Goal: Task Accomplishment & Management: Manage account settings

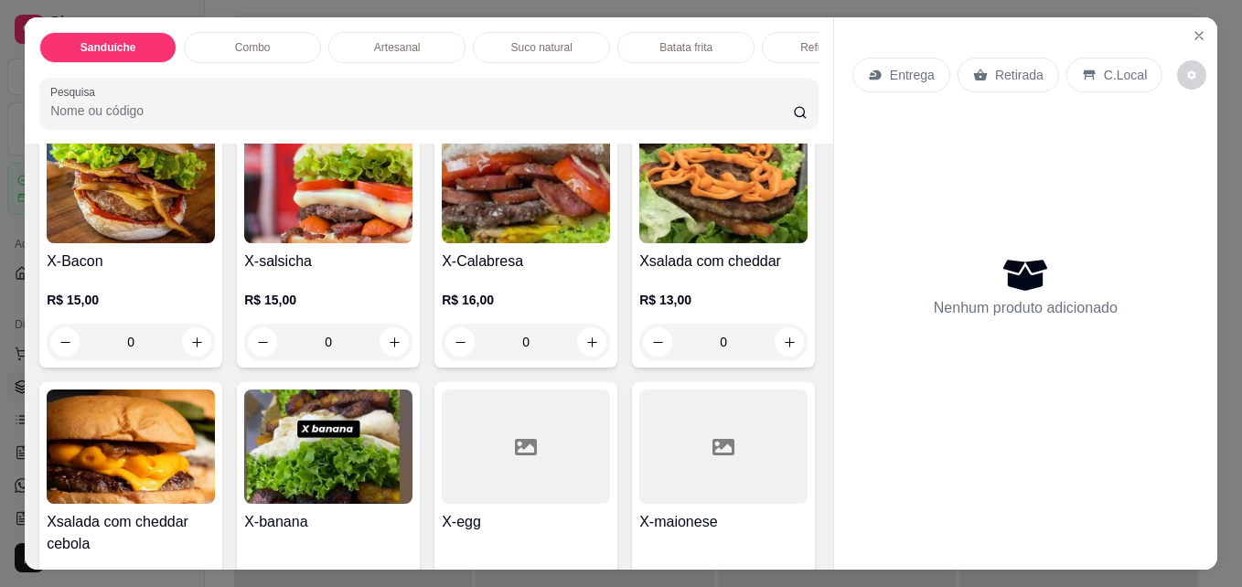
scroll to position [402, 0]
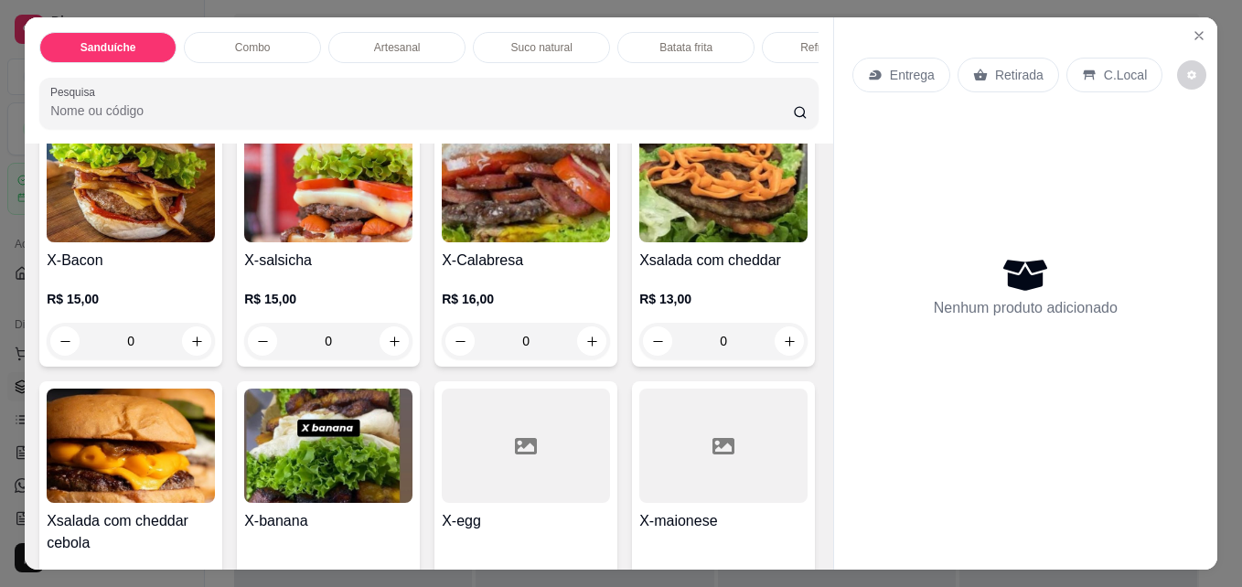
click at [783, 88] on icon "increase-product-quantity" at bounding box center [790, 81] width 14 height 14
type input "1"
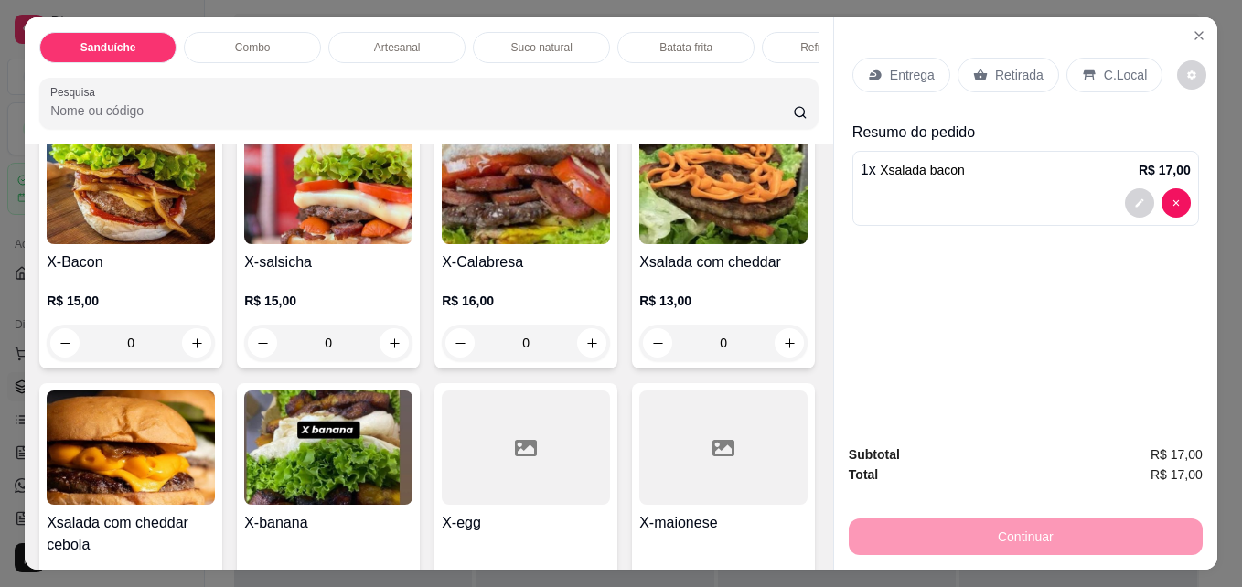
scroll to position [403, 0]
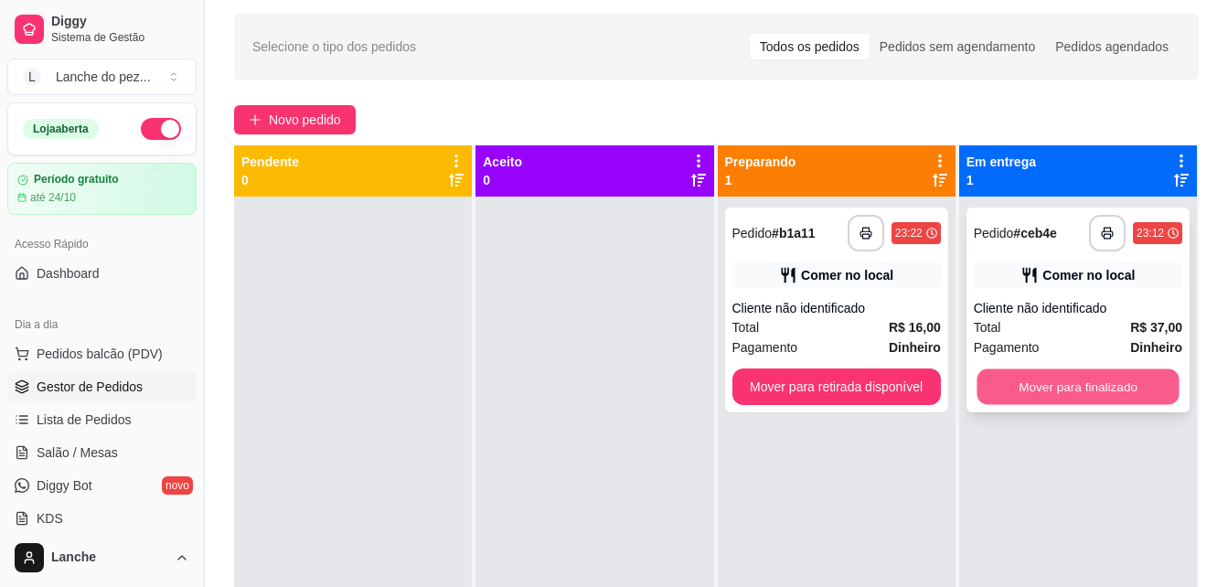
click at [1065, 376] on button "Mover para finalizado" at bounding box center [1078, 388] width 202 height 36
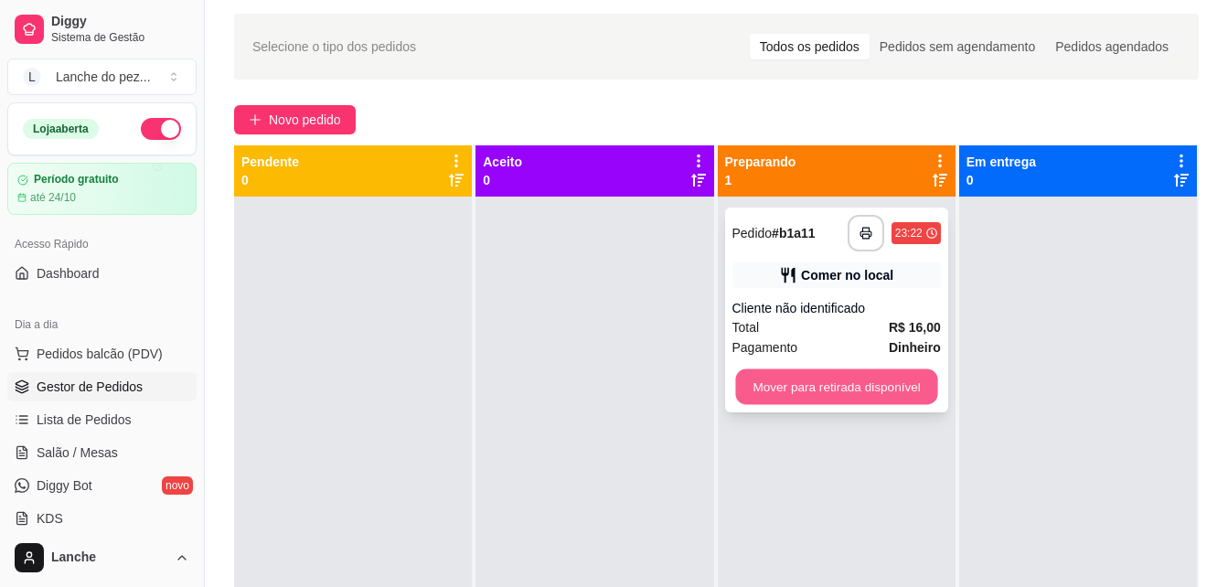
click at [830, 389] on button "Mover para retirada disponível" at bounding box center [836, 388] width 202 height 36
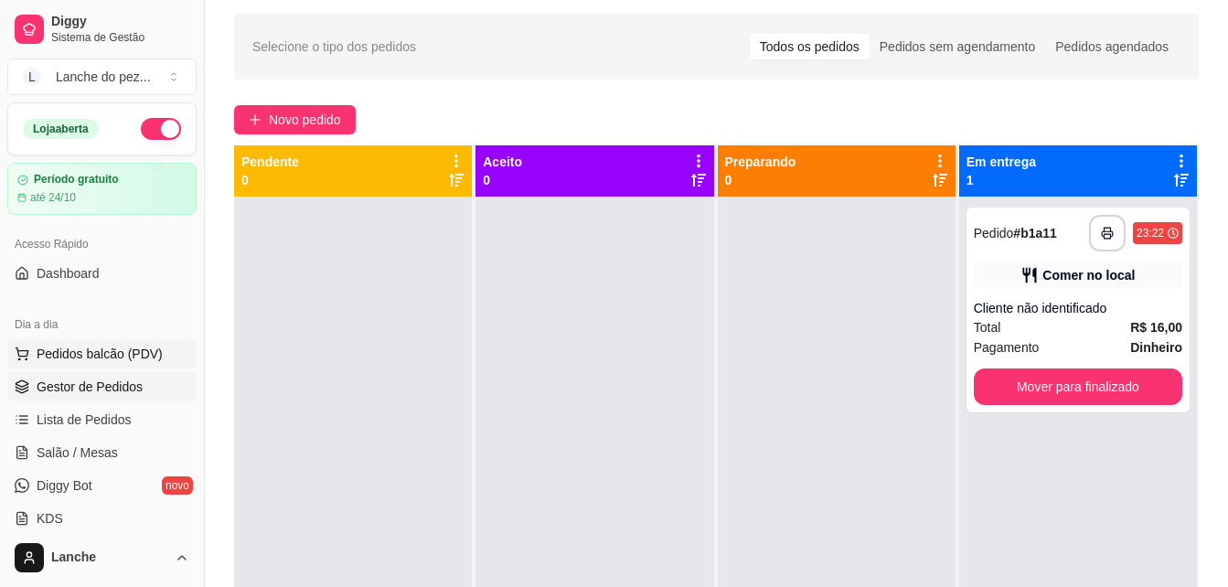
click at [100, 351] on span "Pedidos balcão (PDV)" at bounding box center [100, 354] width 126 height 18
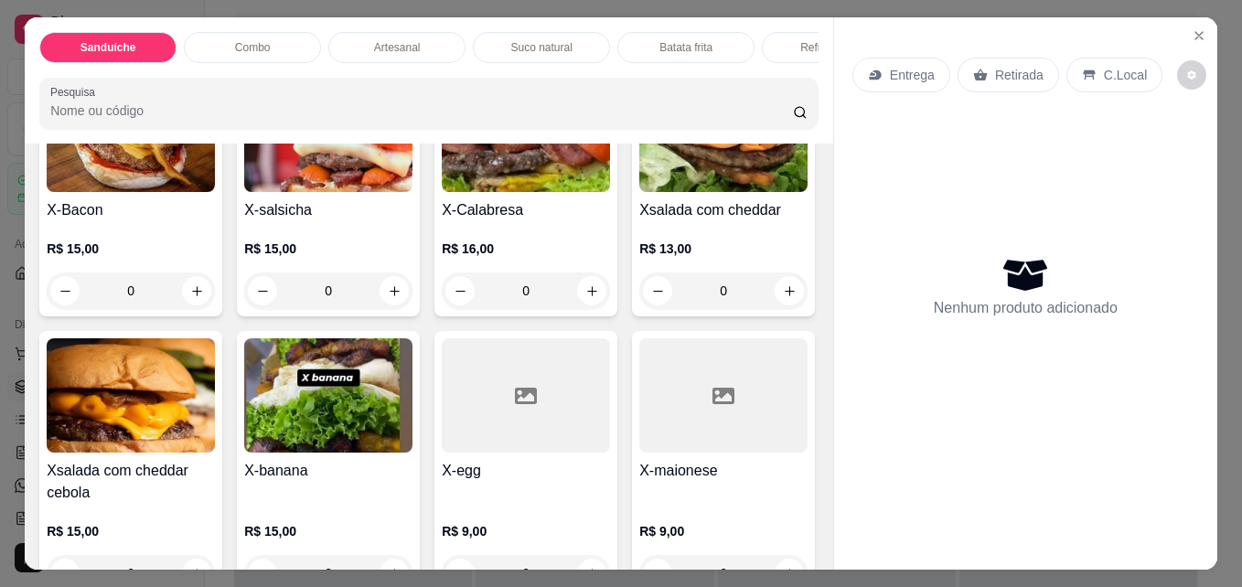
scroll to position [476, 0]
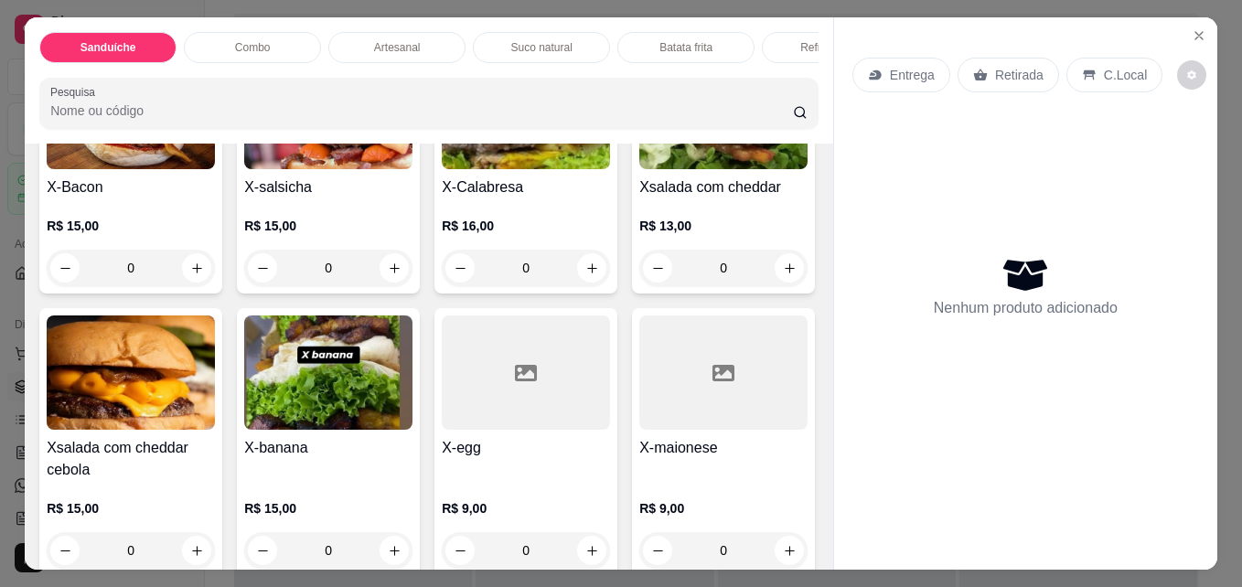
click at [783, 15] on icon "increase-product-quantity" at bounding box center [790, 8] width 14 height 14
type input "1"
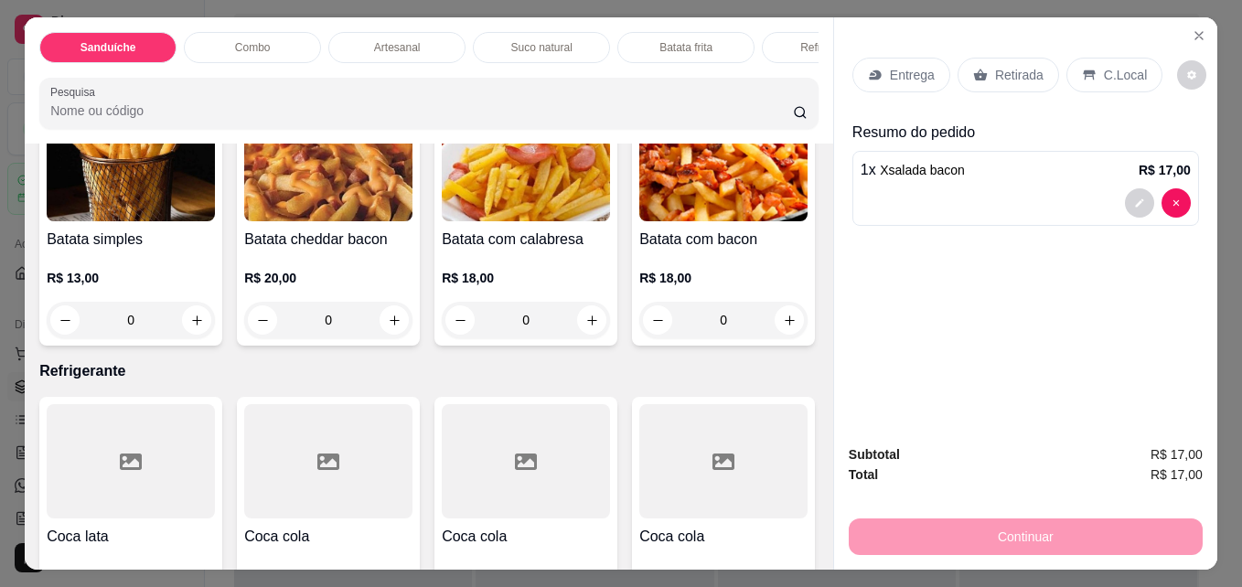
scroll to position [2764, 0]
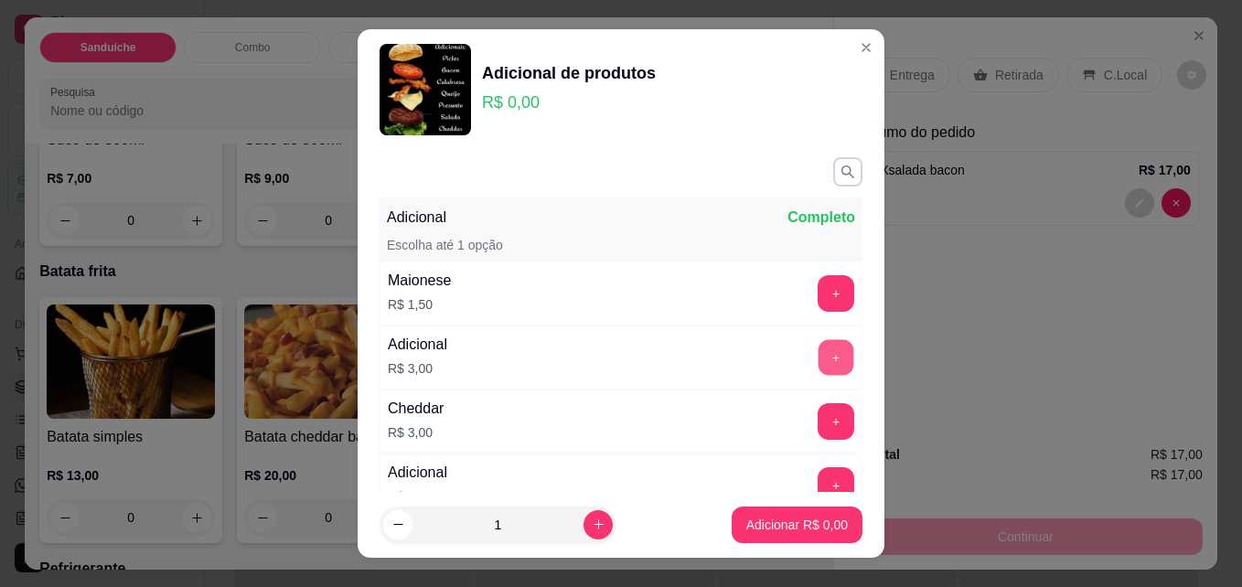
click at [819, 351] on button "+" at bounding box center [837, 358] width 36 height 36
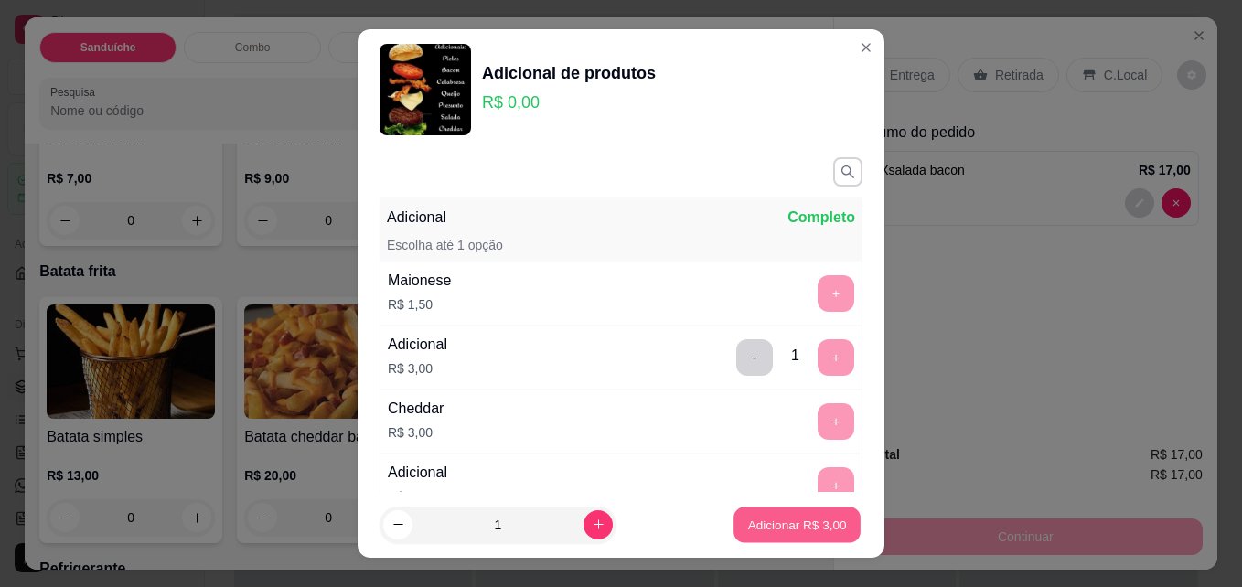
click at [758, 512] on button "Adicionar R$ 3,00" at bounding box center [797, 526] width 127 height 36
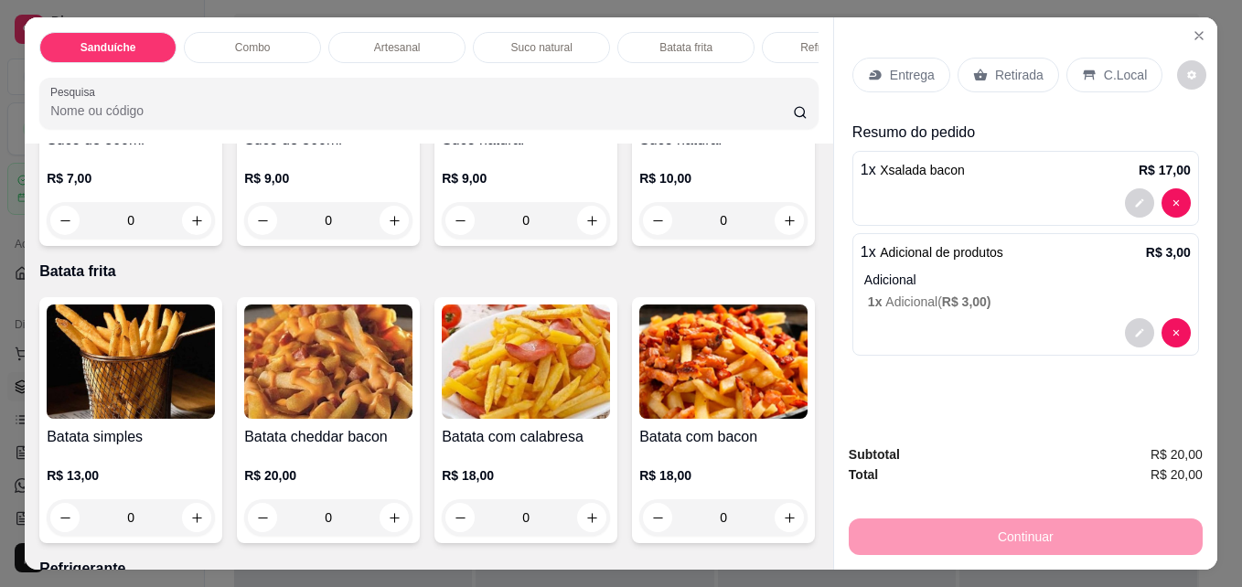
click at [1104, 66] on p "C.Local" at bounding box center [1125, 75] width 43 height 18
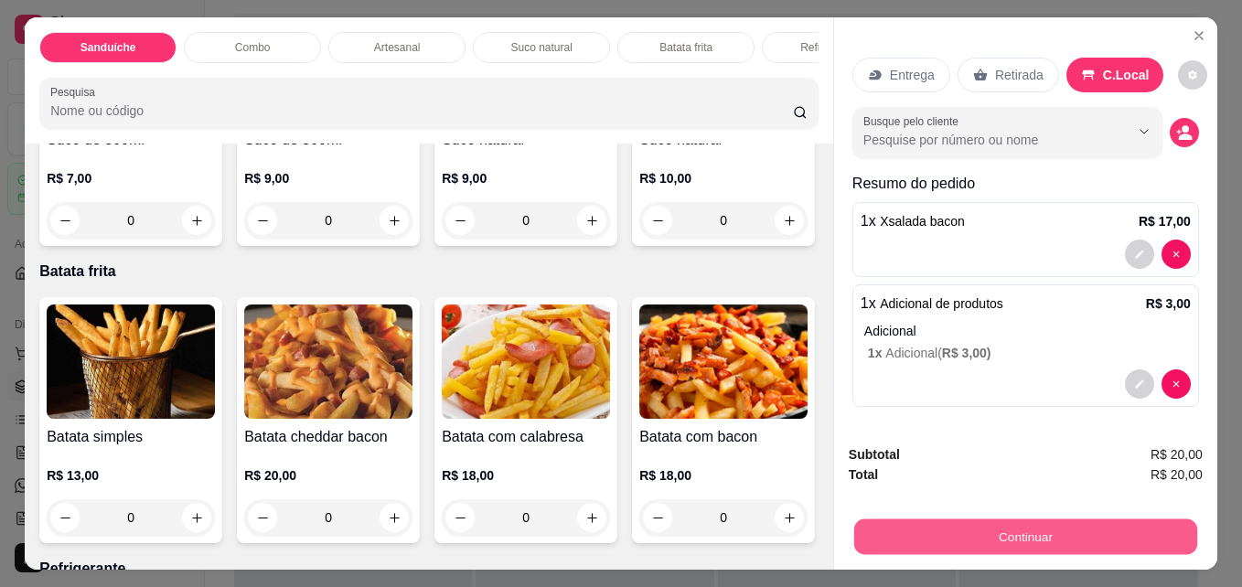
click at [1041, 521] on button "Continuar" at bounding box center [1025, 537] width 343 height 36
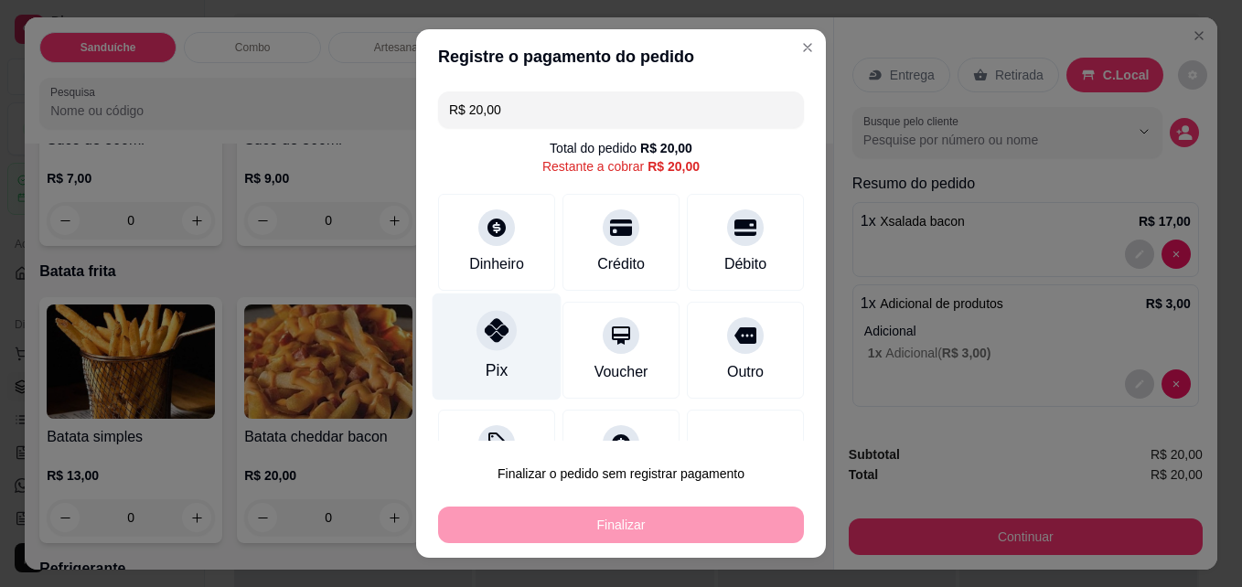
click at [491, 343] on div at bounding box center [497, 331] width 40 height 40
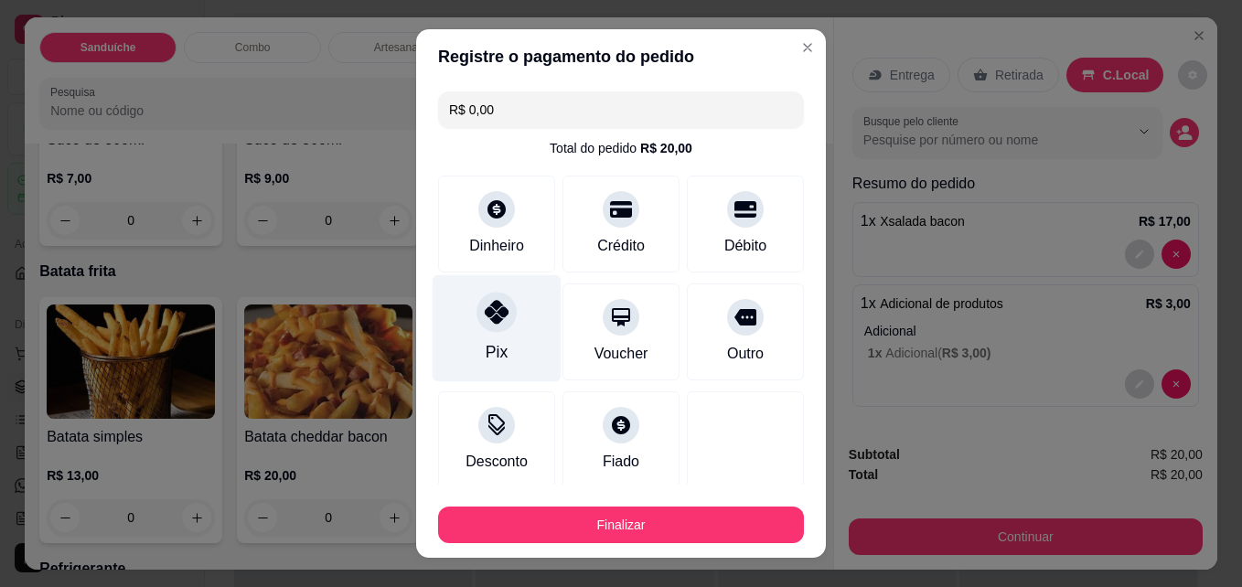
type input "R$ 0,00"
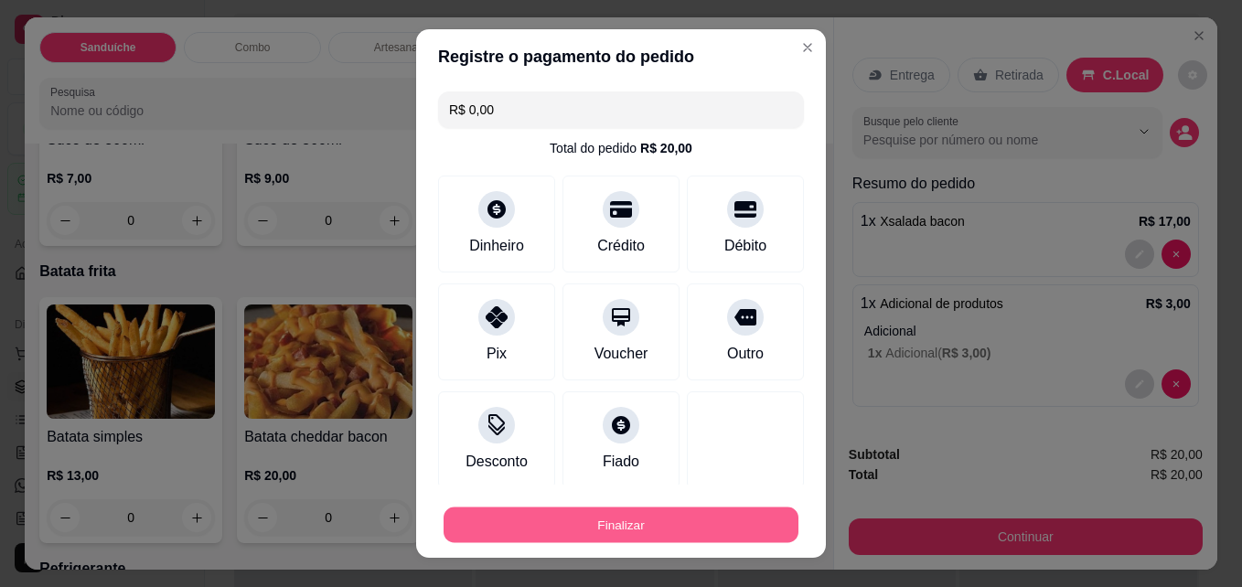
click at [626, 521] on button "Finalizar" at bounding box center [621, 526] width 355 height 36
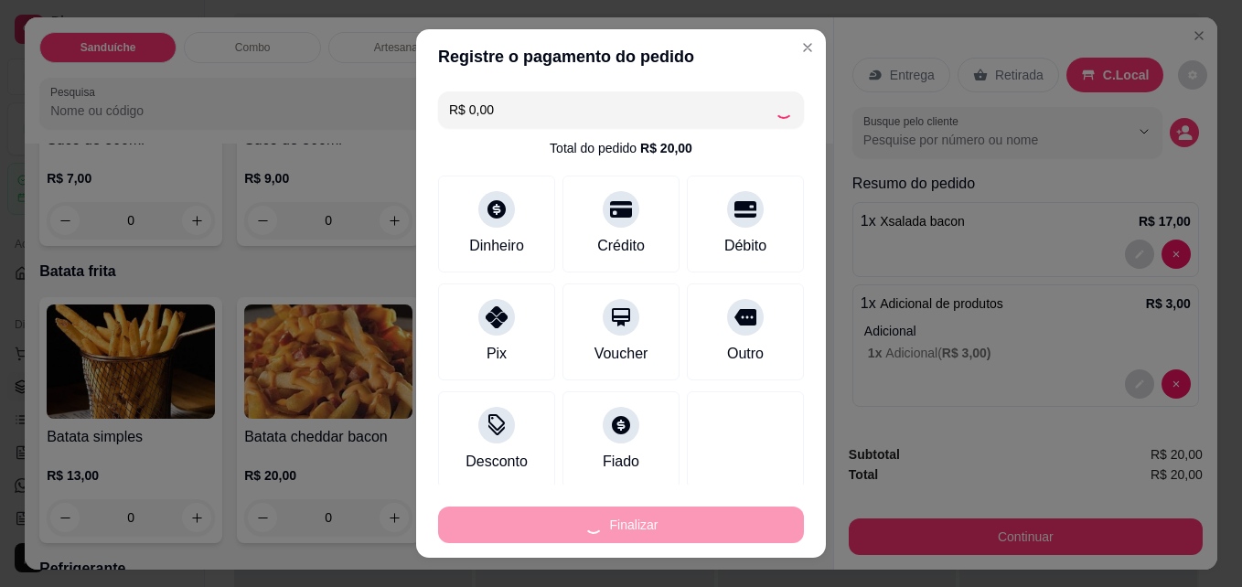
type input "0"
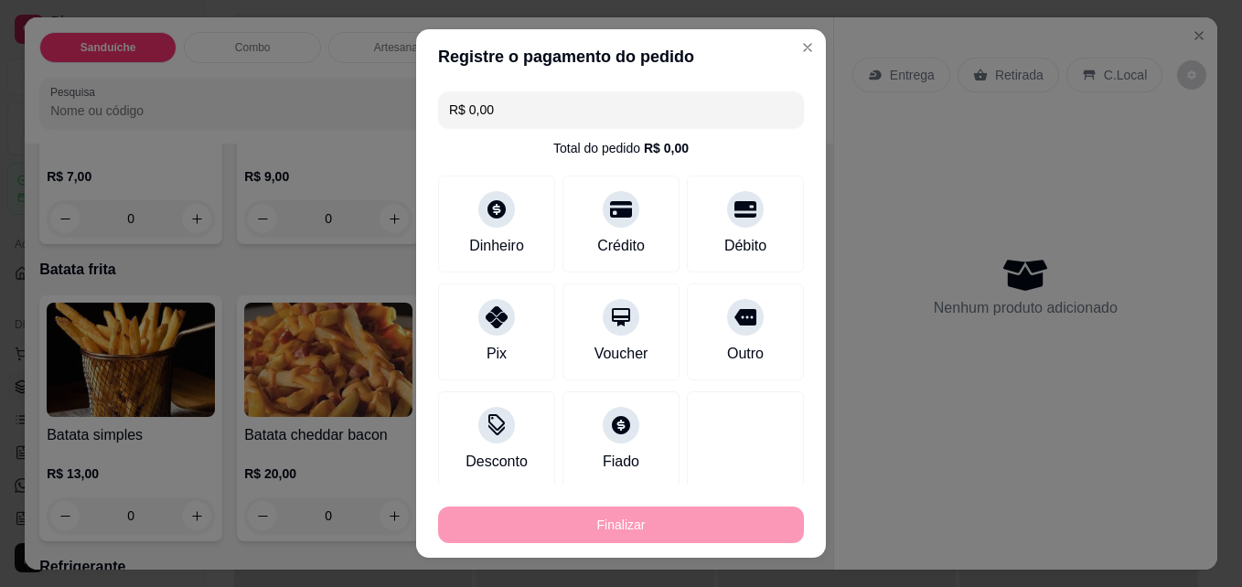
type input "-R$ 20,00"
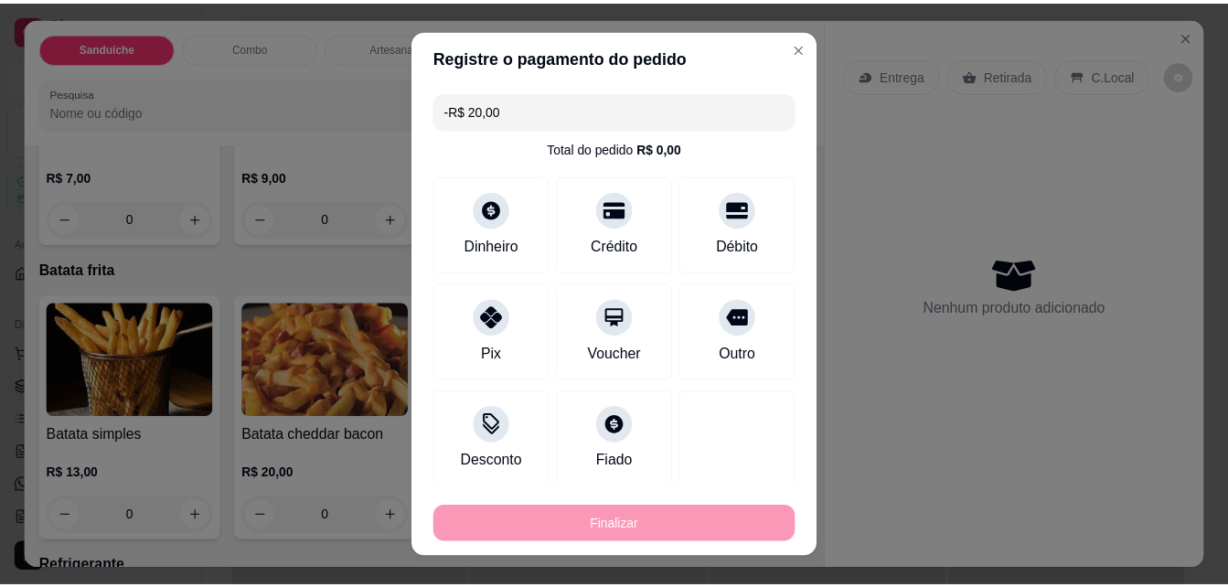
scroll to position [2762, 0]
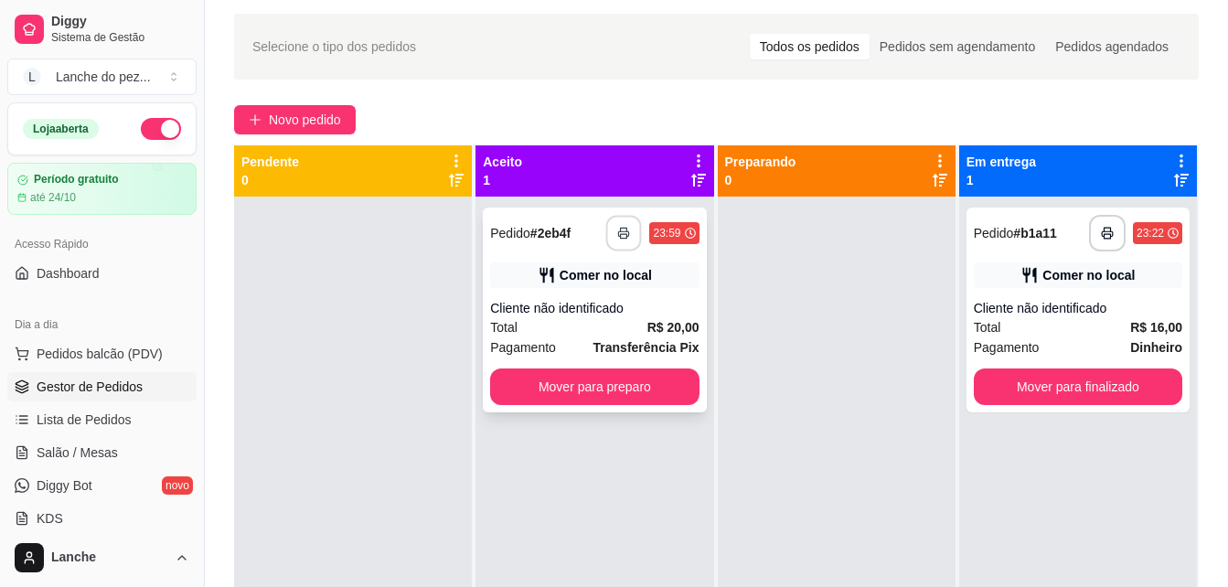
click at [618, 233] on icon "button" at bounding box center [624, 233] width 13 height 13
click at [123, 472] on link "Diggy Bot novo" at bounding box center [101, 485] width 189 height 29
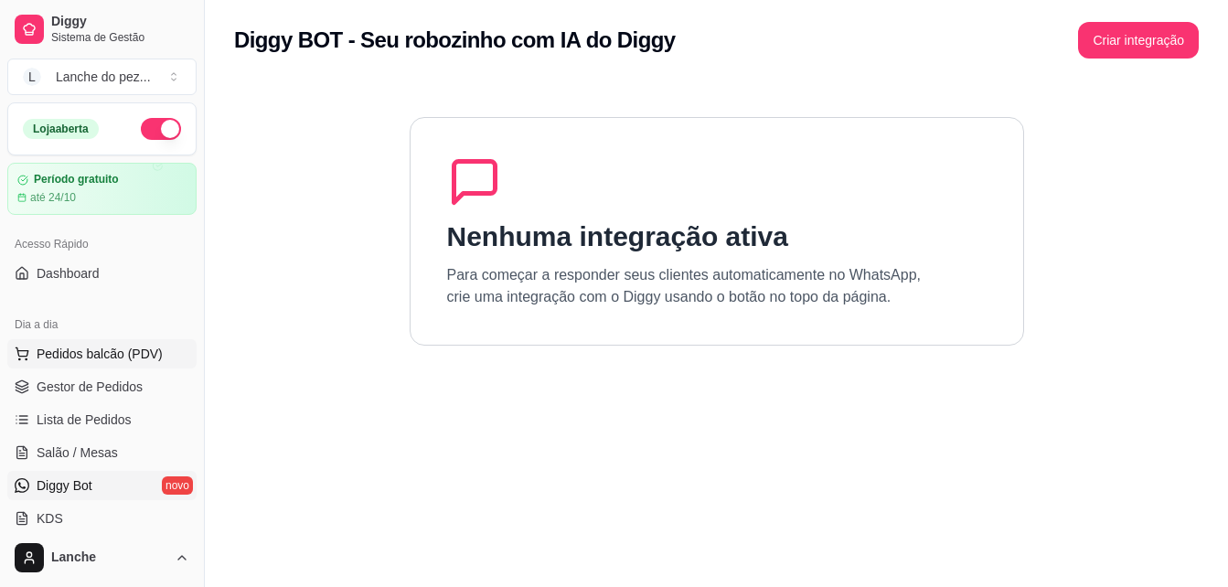
click at [107, 358] on span "Pedidos balcão (PDV)" at bounding box center [100, 354] width 126 height 18
click at [81, 389] on span "Gestor de Pedidos" at bounding box center [90, 387] width 106 height 18
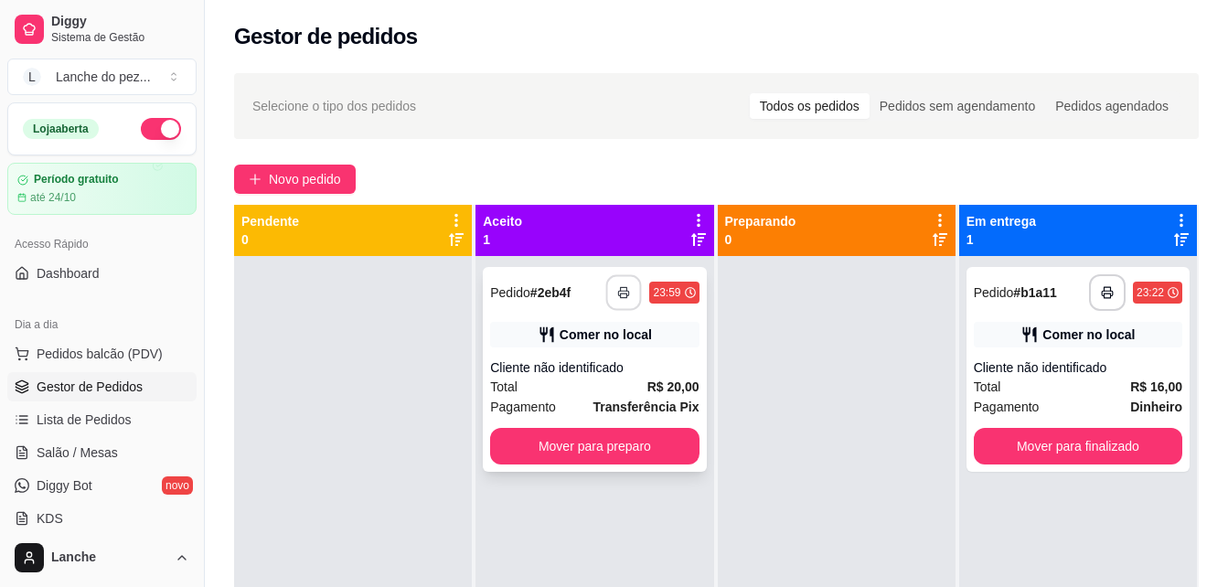
click at [625, 291] on icon "button" at bounding box center [624, 292] width 13 height 13
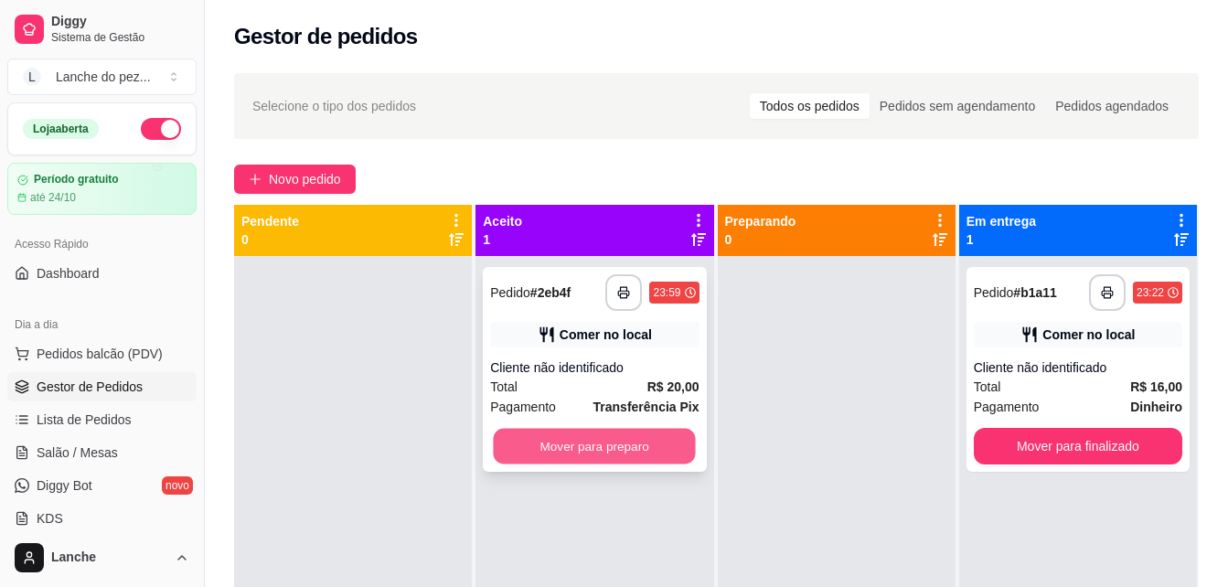
click at [530, 445] on button "Mover para preparo" at bounding box center [595, 447] width 202 height 36
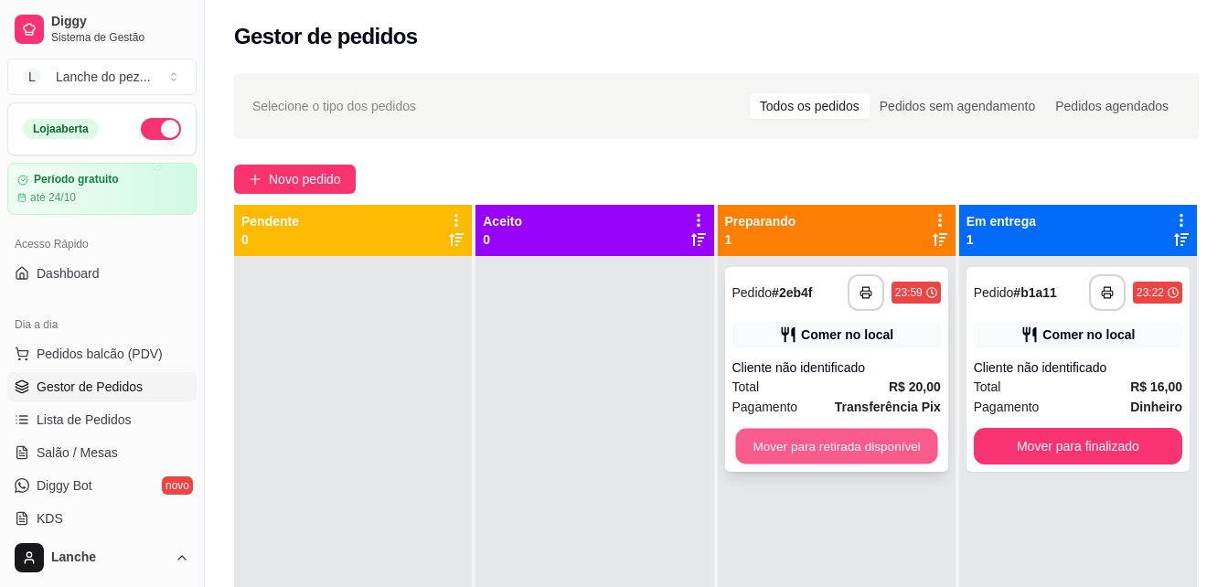
click at [790, 445] on button "Mover para retirada disponível" at bounding box center [836, 447] width 202 height 36
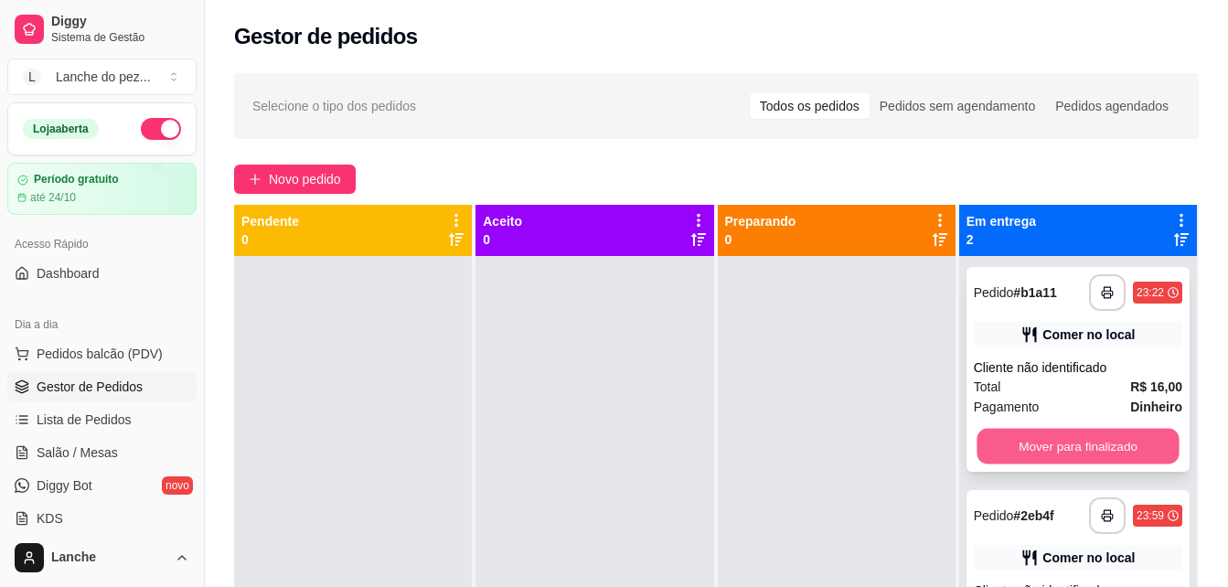
click at [1046, 438] on button "Mover para finalizado" at bounding box center [1078, 447] width 202 height 36
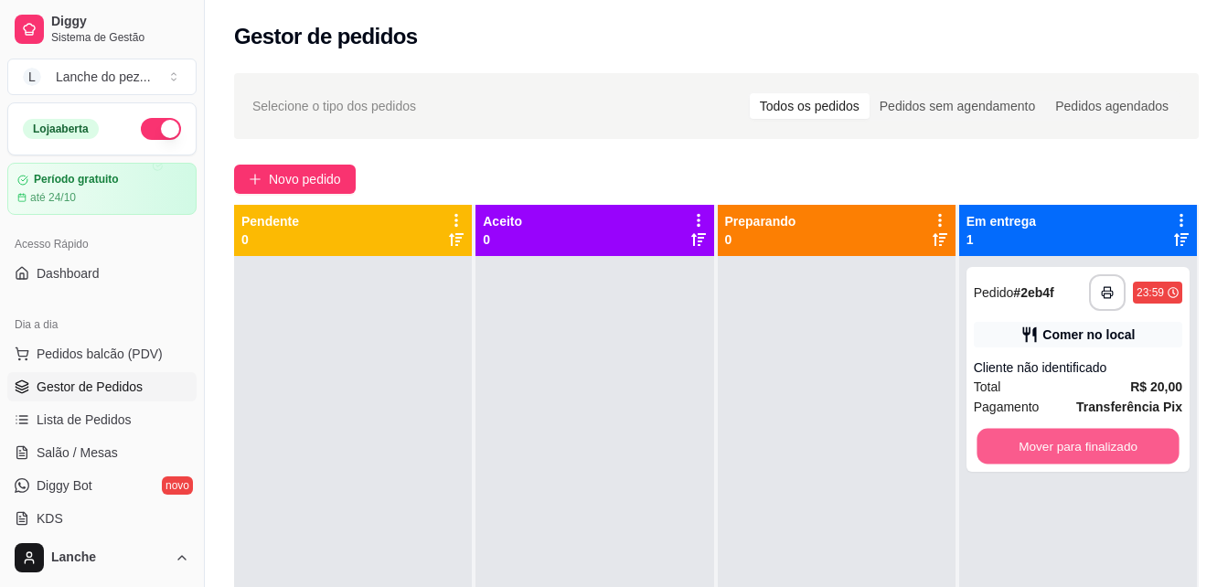
click at [1046, 438] on button "Mover para finalizado" at bounding box center [1078, 447] width 202 height 36
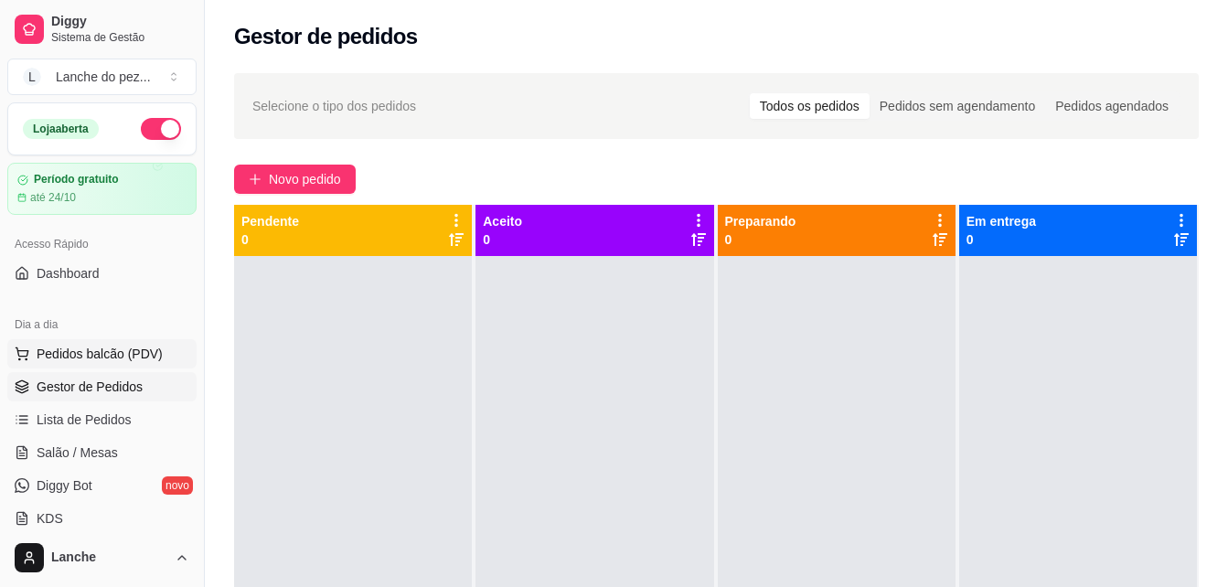
click at [129, 347] on span "Pedidos balcão (PDV)" at bounding box center [100, 354] width 126 height 18
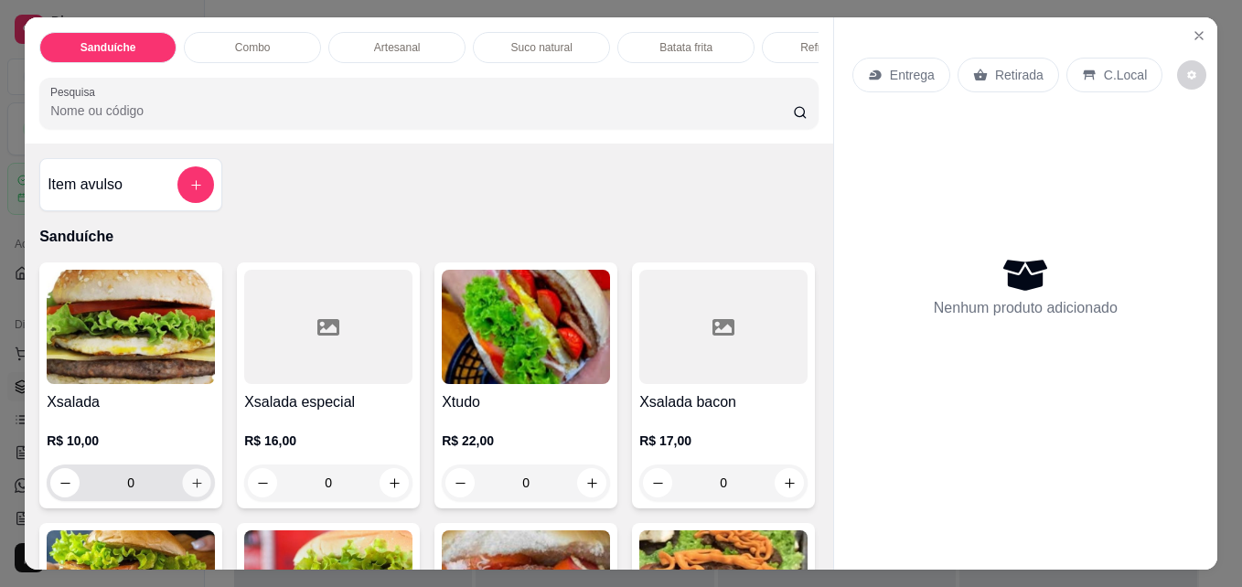
click at [198, 482] on button "increase-product-quantity" at bounding box center [197, 483] width 28 height 28
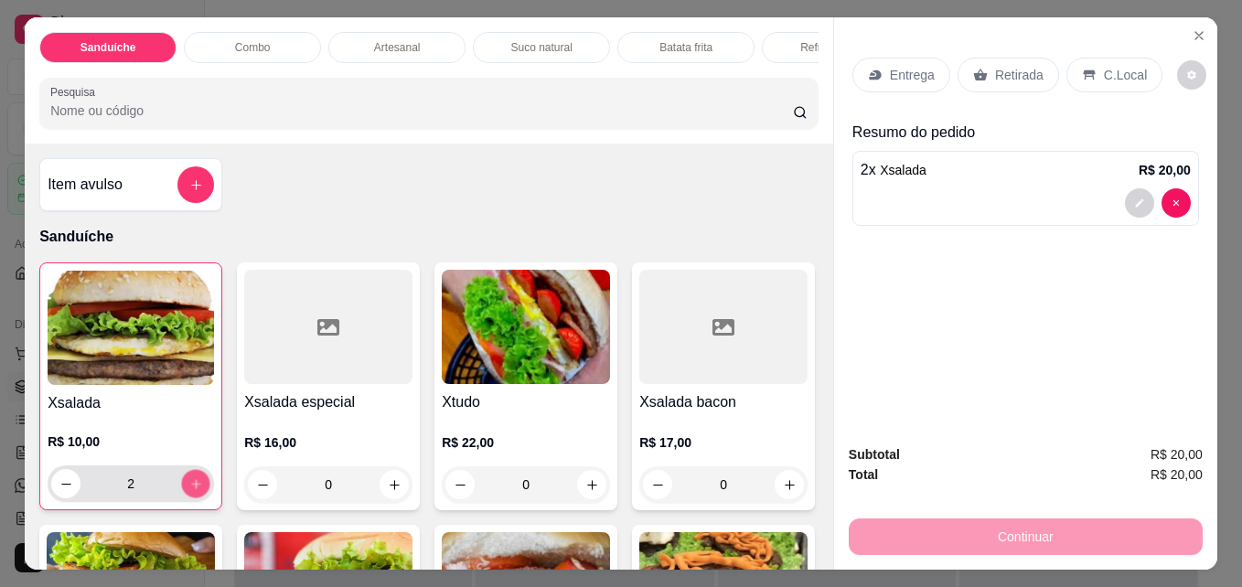
click at [198, 482] on button "increase-product-quantity" at bounding box center [196, 484] width 28 height 28
type input "4"
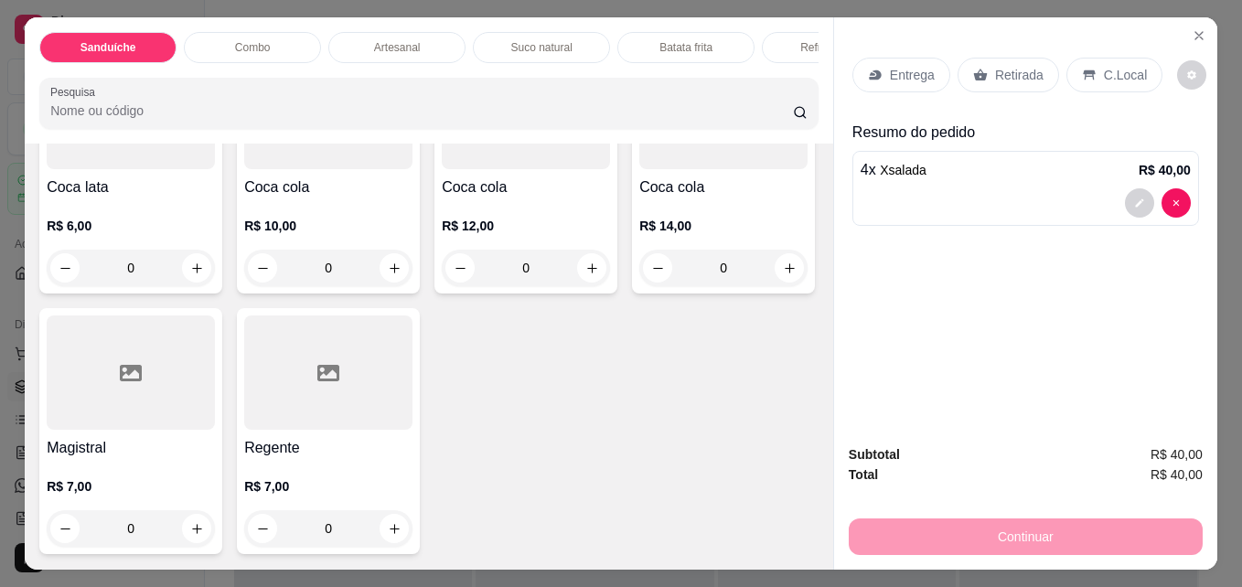
scroll to position [4911, 0]
click at [585, 262] on icon "increase-product-quantity" at bounding box center [592, 269] width 14 height 14
type input "1"
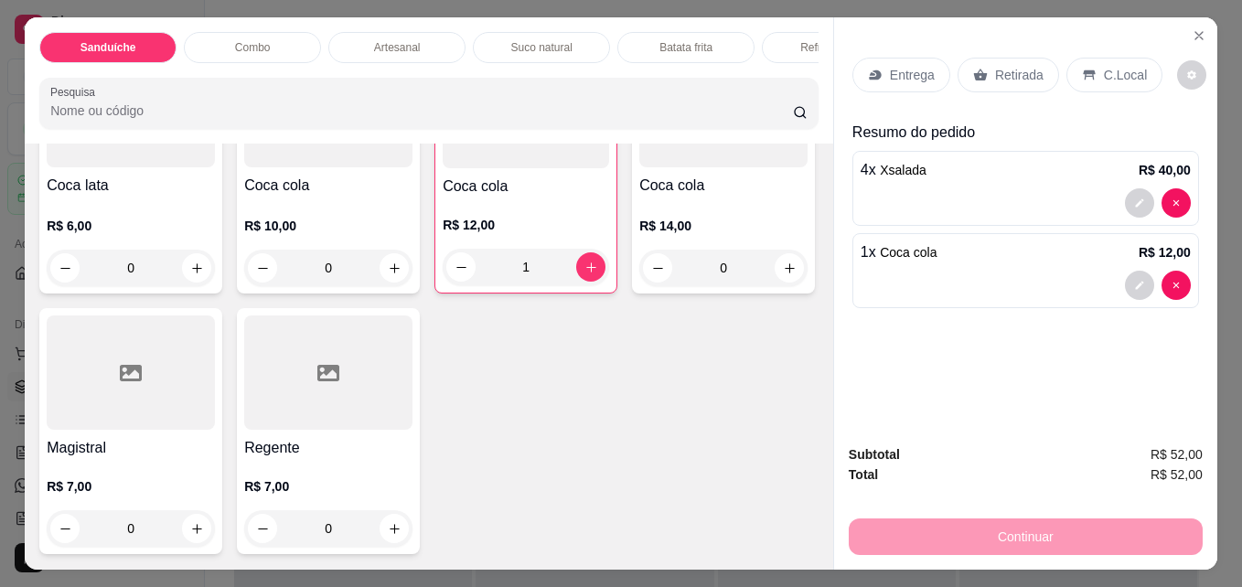
click at [1107, 70] on p "C.Local" at bounding box center [1125, 75] width 43 height 18
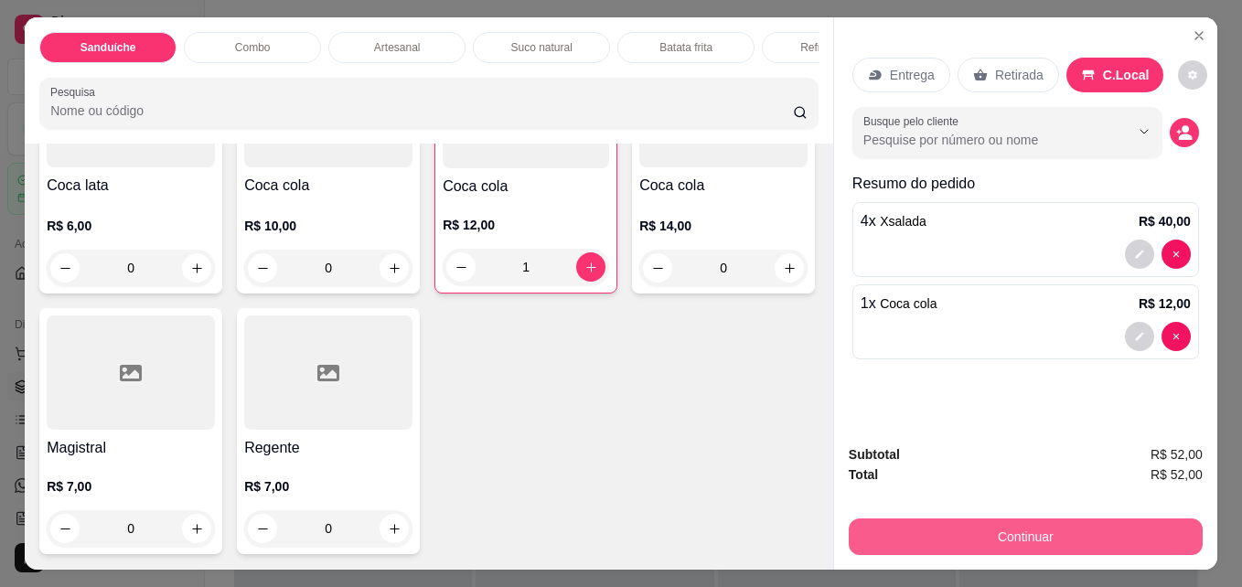
click at [1045, 519] on button "Continuar" at bounding box center [1026, 537] width 354 height 37
click at [928, 524] on button "Continuar" at bounding box center [1025, 537] width 343 height 36
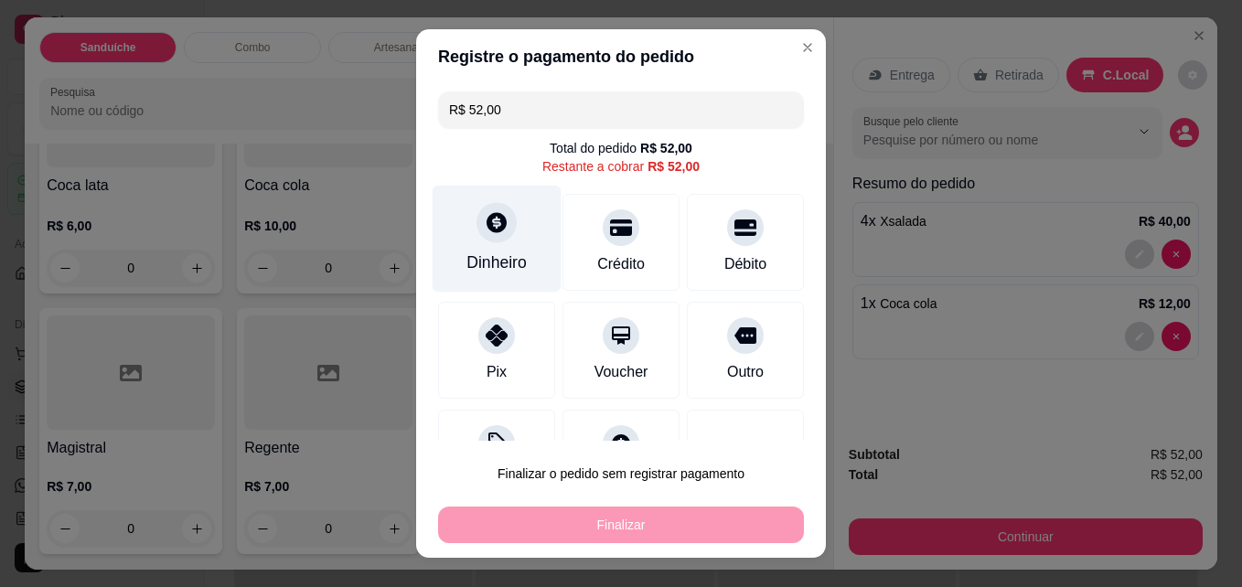
click at [477, 237] on div at bounding box center [497, 223] width 40 height 40
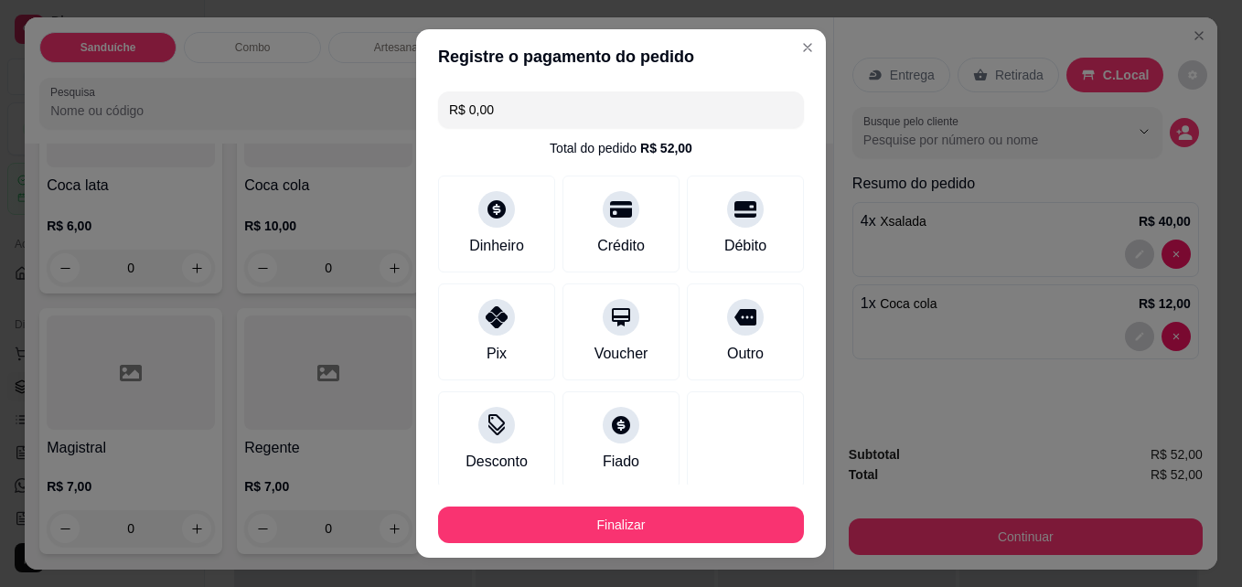
type input "R$ 0,00"
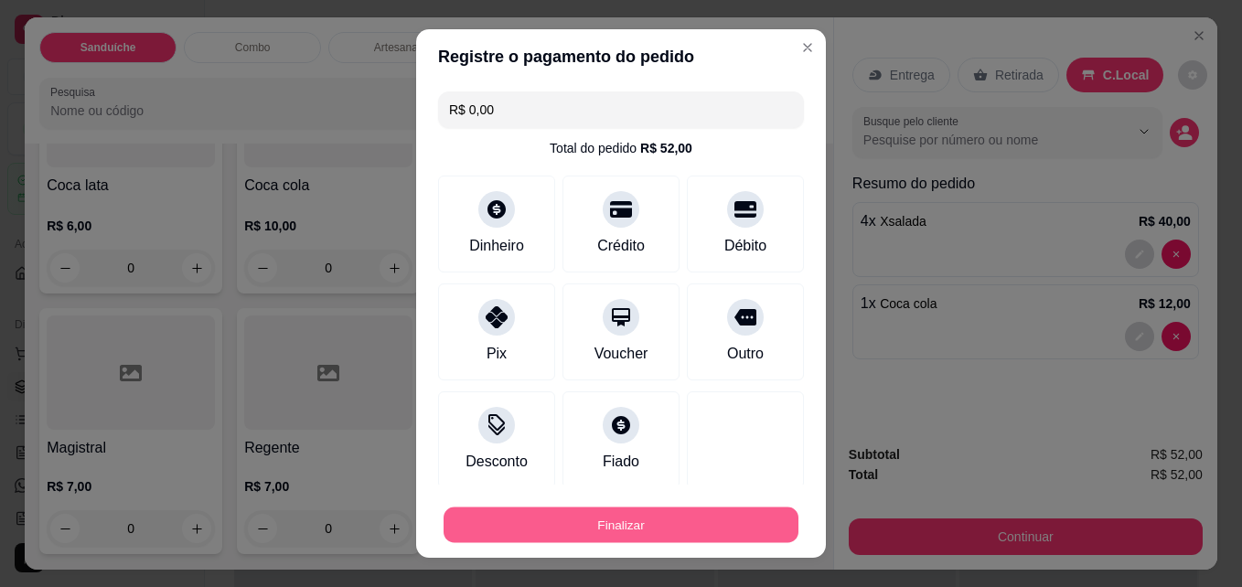
click at [651, 536] on button "Finalizar" at bounding box center [621, 526] width 355 height 36
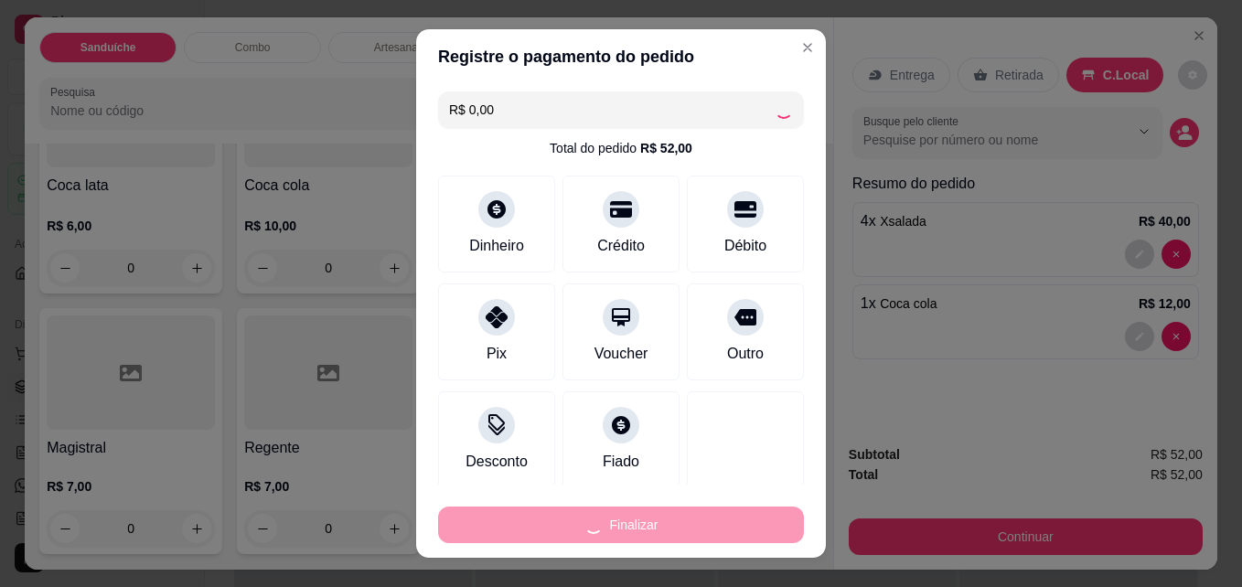
type input "0"
type input "-R$ 52,00"
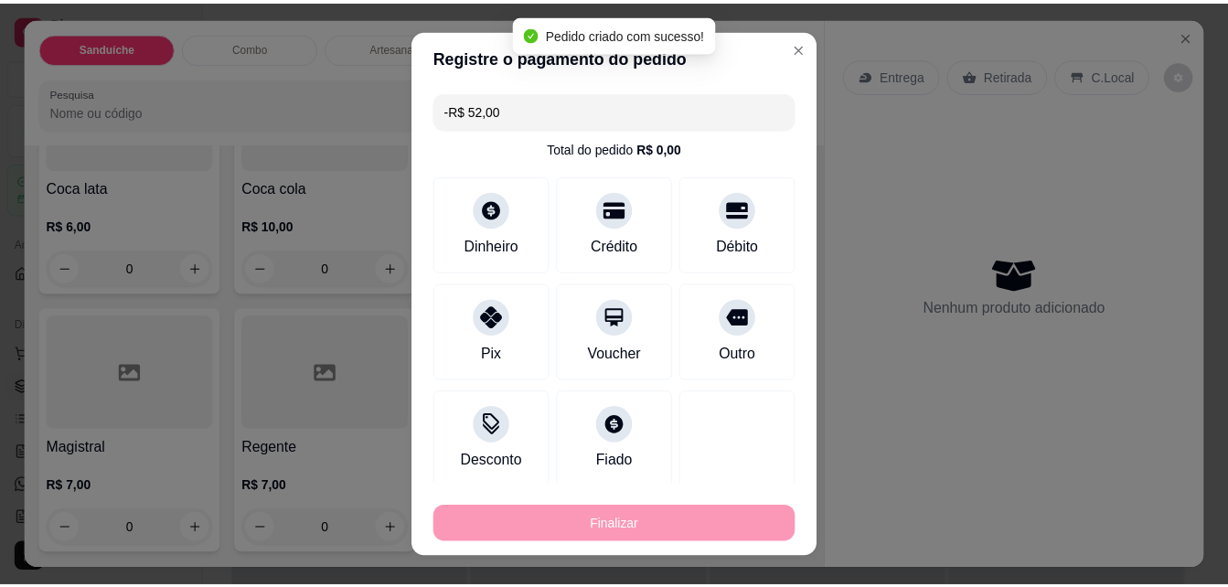
scroll to position [4909, 0]
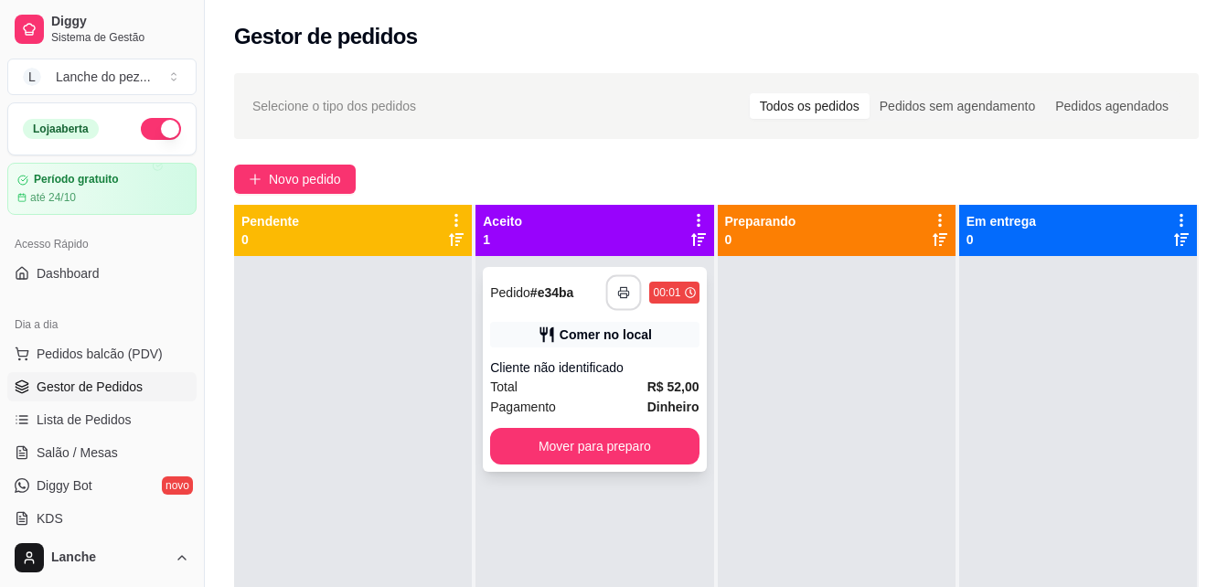
click at [613, 305] on button "button" at bounding box center [624, 293] width 36 height 36
click at [625, 280] on button "button" at bounding box center [624, 293] width 36 height 36
click at [80, 430] on link "Lista de Pedidos" at bounding box center [101, 419] width 189 height 29
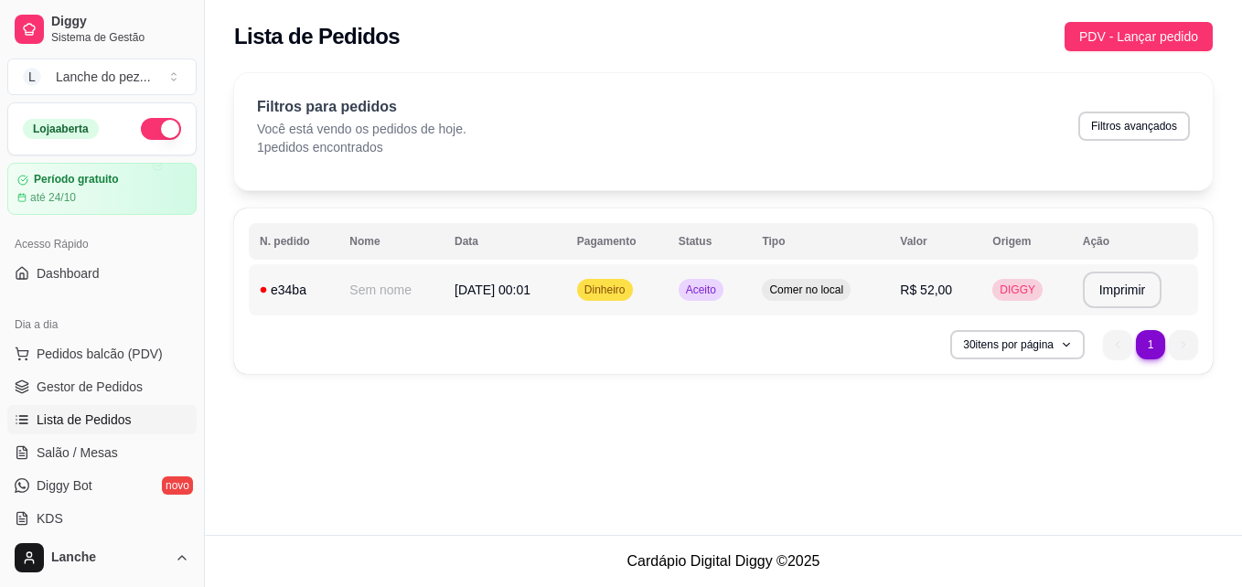
click at [1106, 314] on td "**********" at bounding box center [1135, 289] width 126 height 51
click at [54, 177] on article "Período gratuito" at bounding box center [76, 180] width 86 height 14
click at [58, 351] on span "Pedidos balcão (PDV)" at bounding box center [100, 354] width 126 height 18
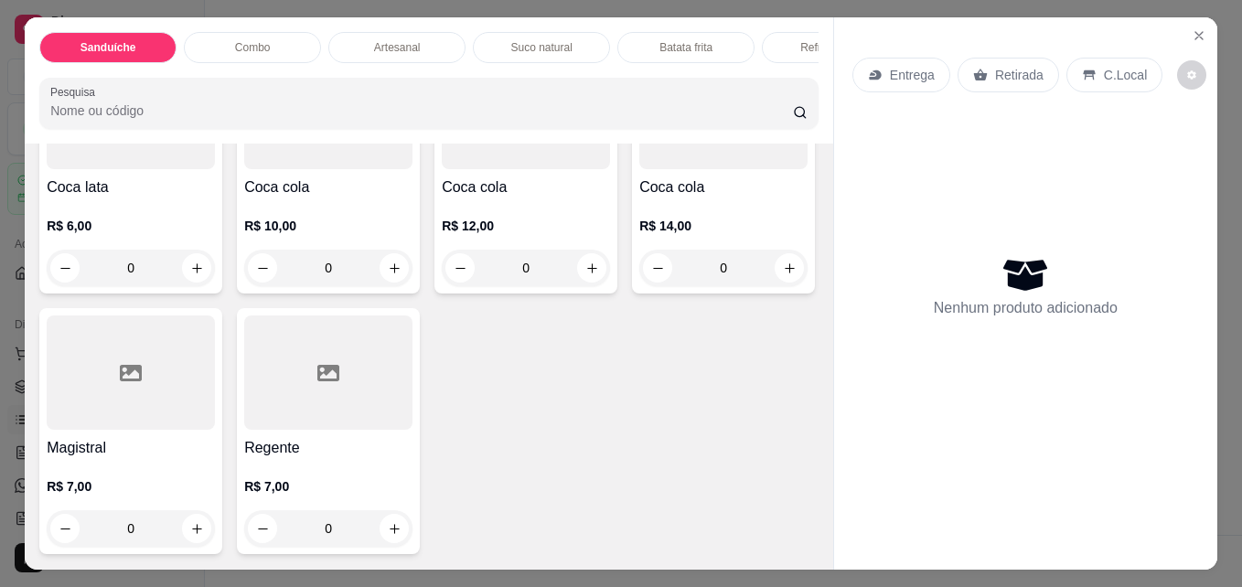
scroll to position [4909, 0]
click at [192, 262] on icon "increase-product-quantity" at bounding box center [197, 269] width 14 height 14
type input "1"
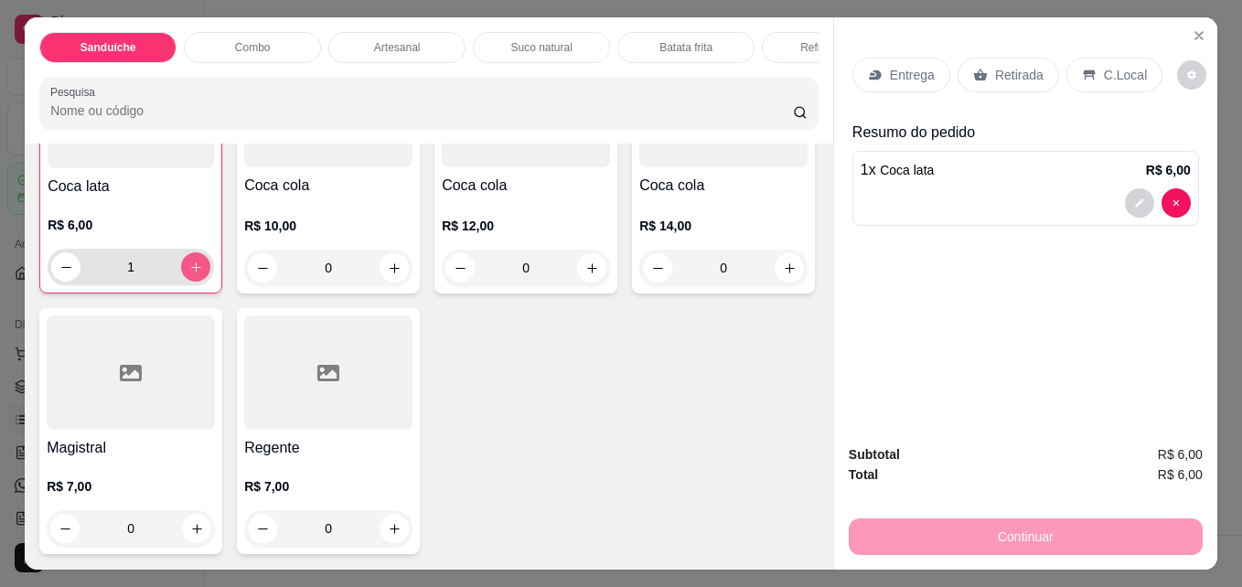
scroll to position [4910, 0]
click at [1118, 73] on p "C.Local" at bounding box center [1125, 75] width 43 height 18
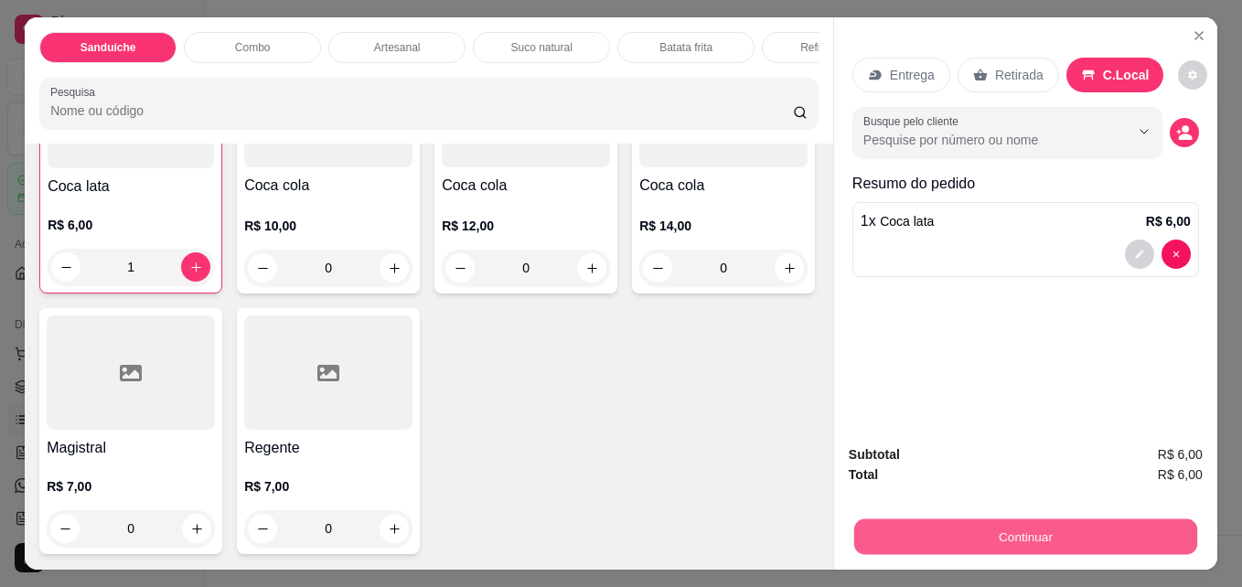
click at [961, 519] on button "Continuar" at bounding box center [1025, 537] width 343 height 36
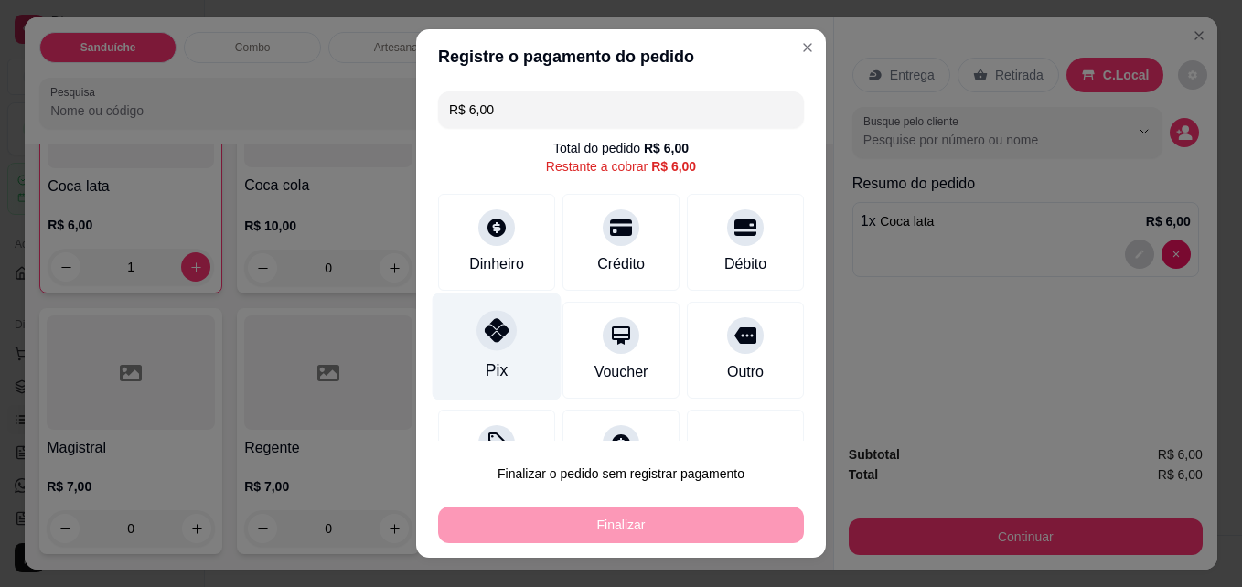
click at [485, 334] on icon at bounding box center [497, 330] width 24 height 24
type input "R$ 0,00"
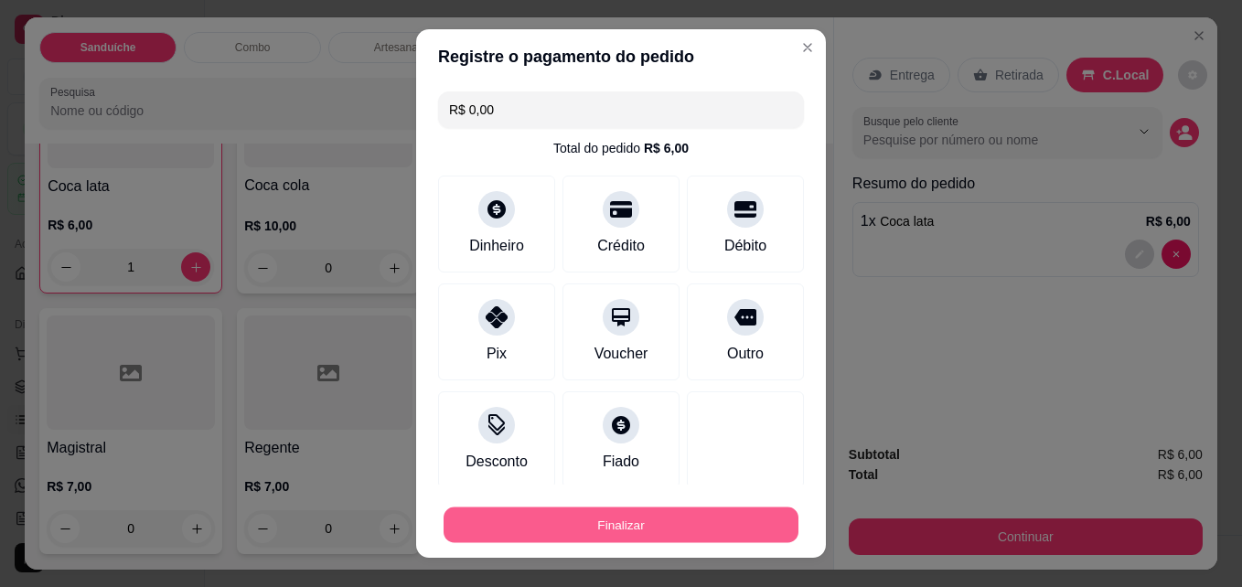
click at [591, 518] on button "Finalizar" at bounding box center [621, 526] width 355 height 36
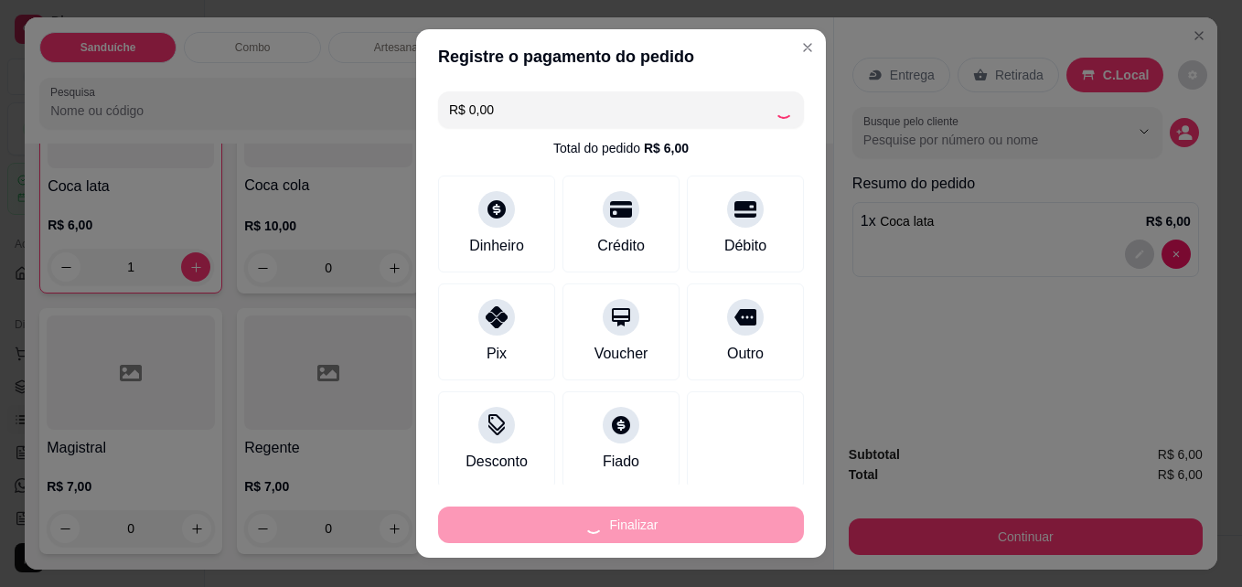
type input "0"
type input "-R$ 6,00"
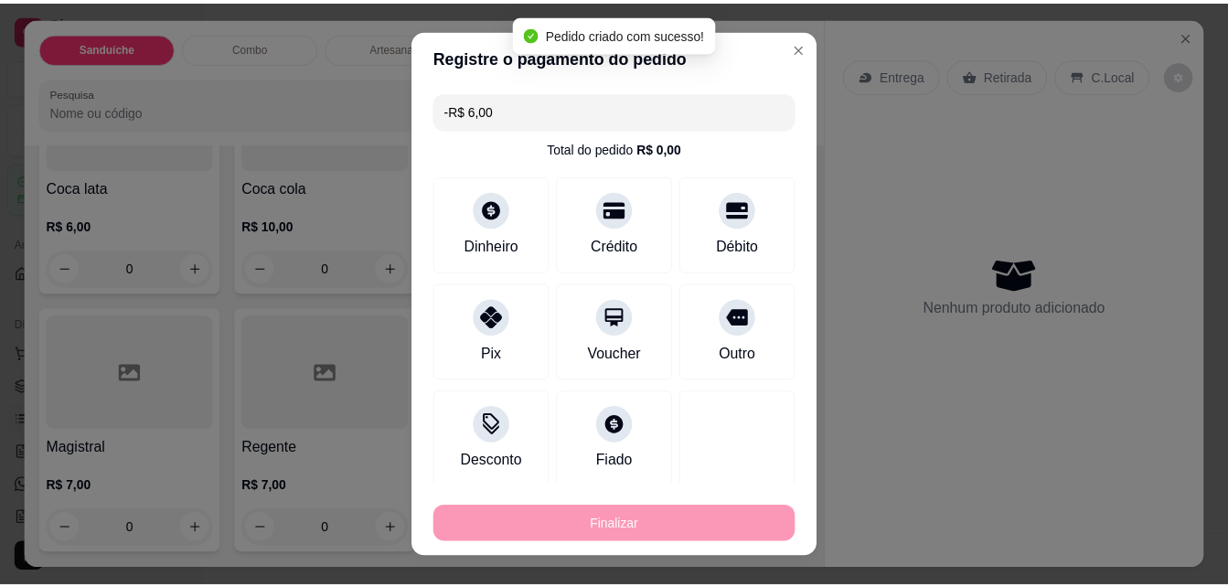
scroll to position [4909, 0]
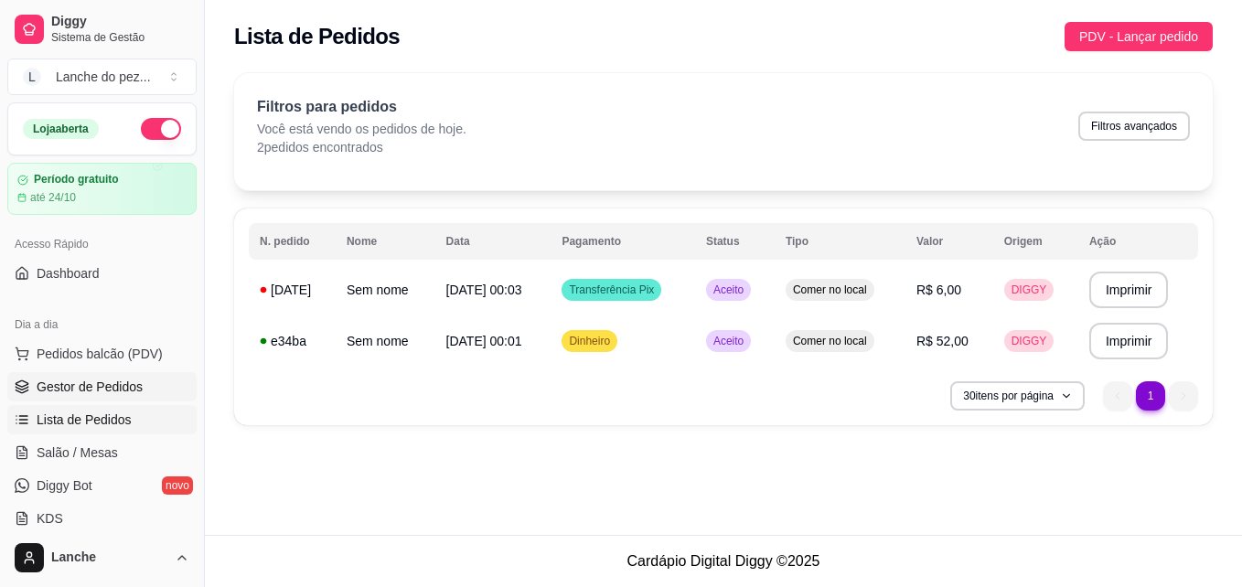
click at [118, 386] on span "Gestor de Pedidos" at bounding box center [90, 387] width 106 height 18
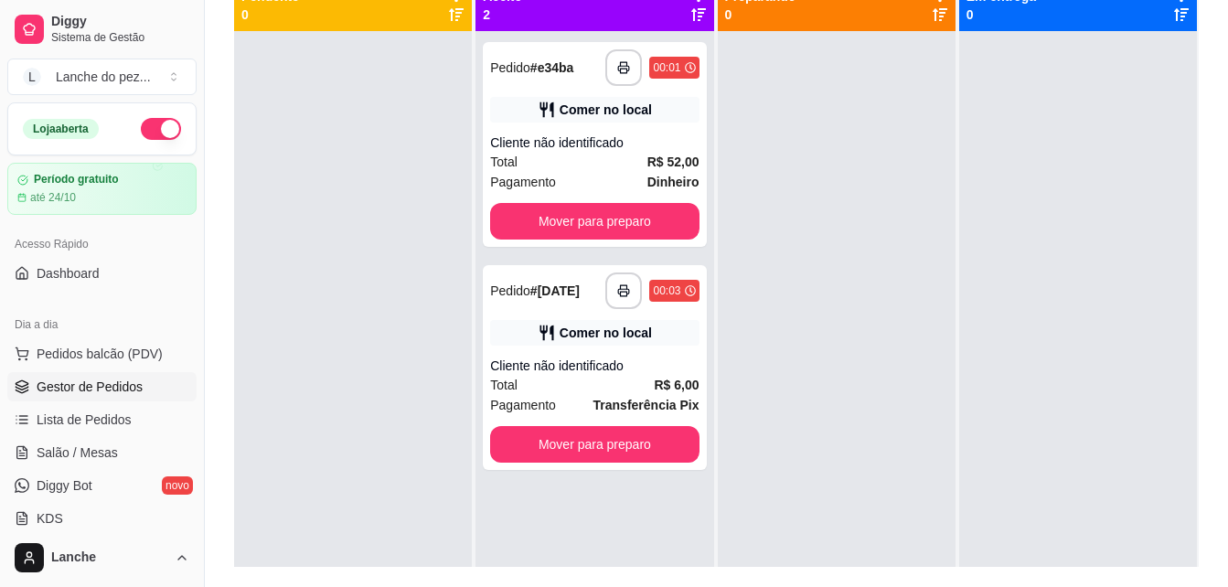
scroll to position [227, 0]
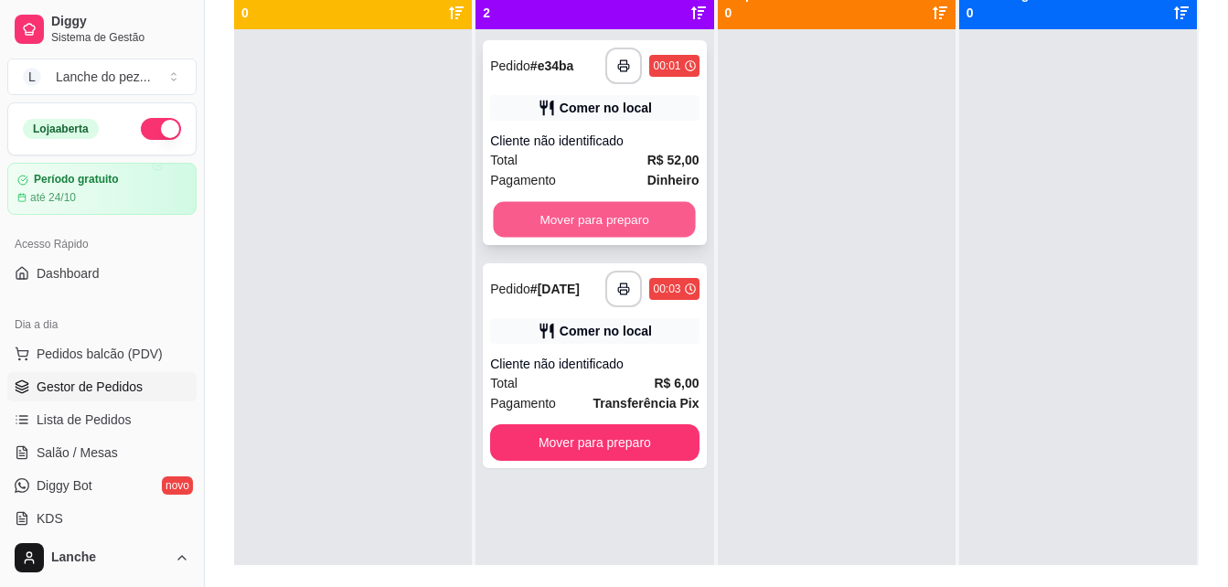
click at [592, 217] on button "Mover para preparo" at bounding box center [595, 220] width 202 height 36
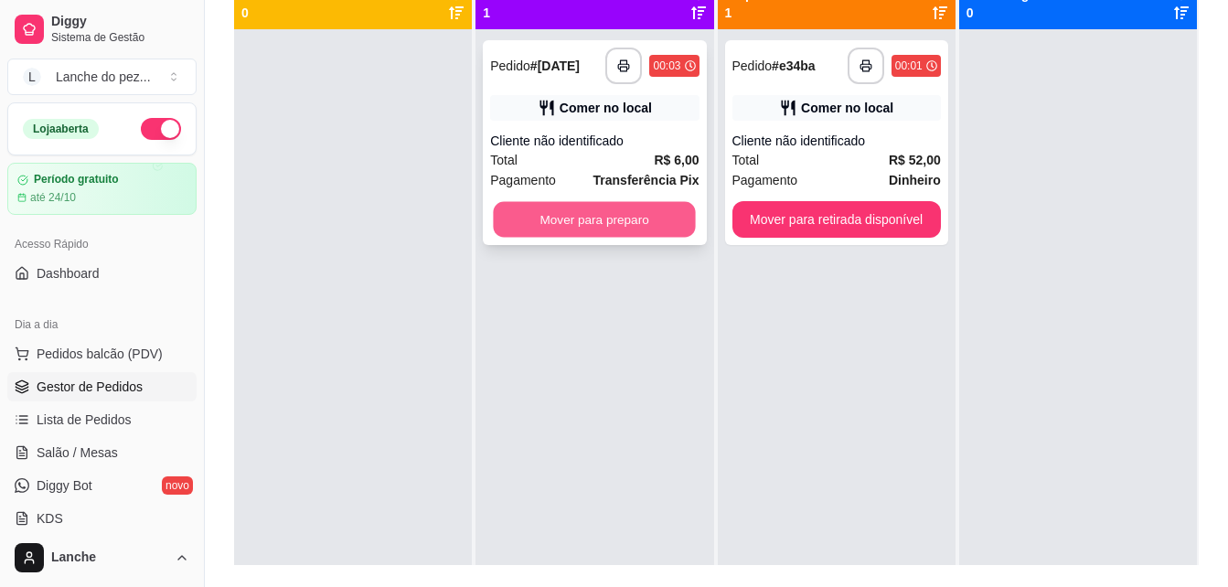
click at [622, 219] on button "Mover para preparo" at bounding box center [595, 220] width 202 height 36
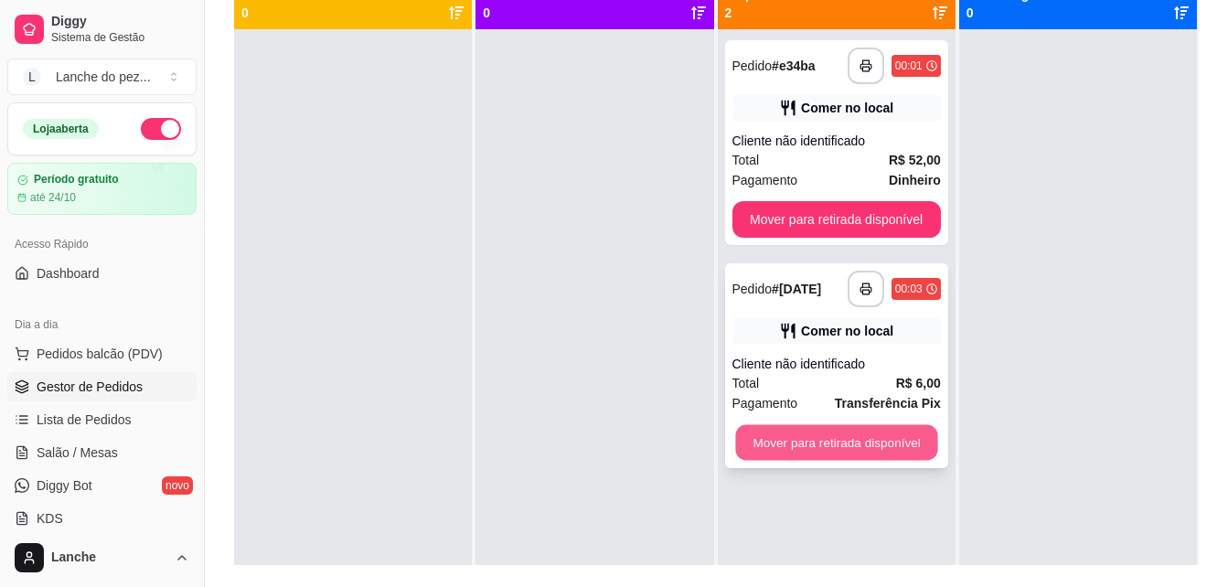
click at [858, 449] on button "Mover para retirada disponível" at bounding box center [836, 443] width 202 height 36
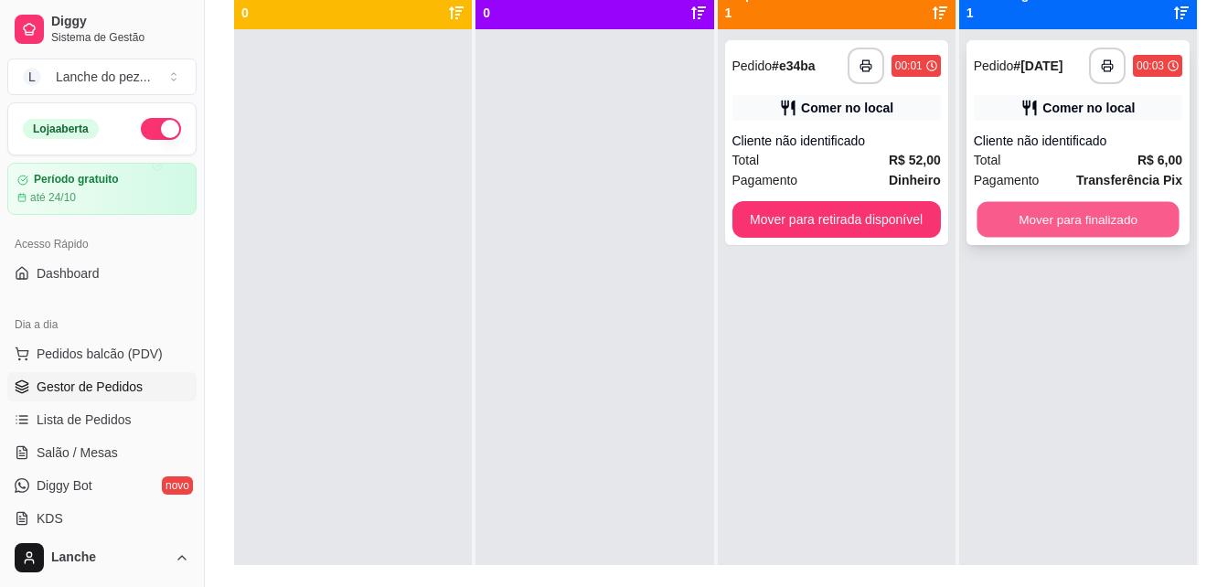
click at [1023, 215] on button "Mover para finalizado" at bounding box center [1078, 220] width 202 height 36
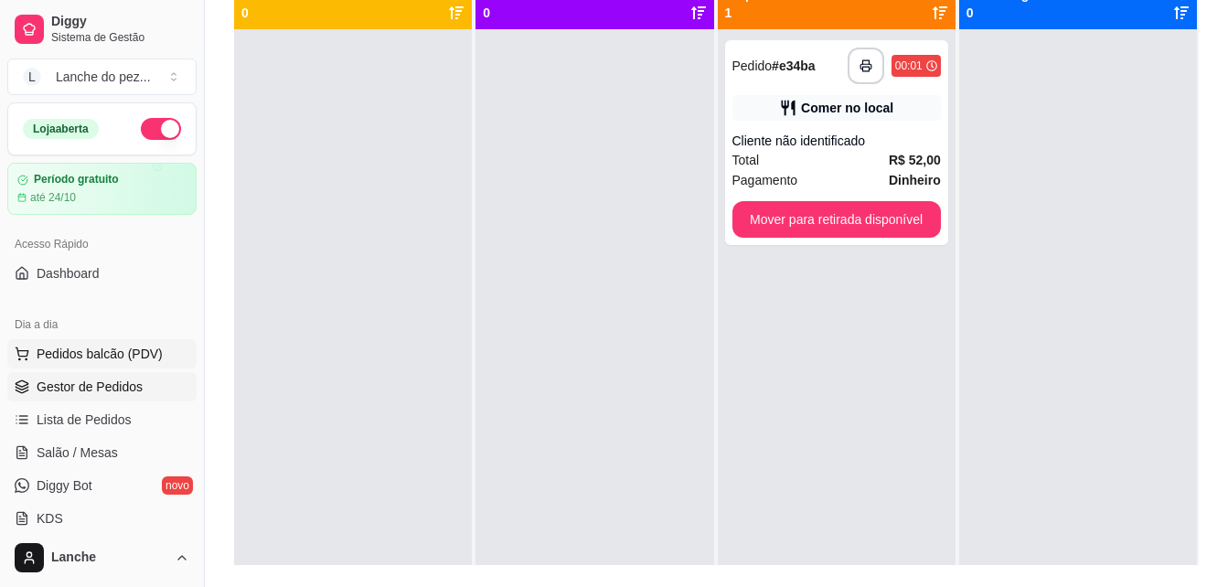
click at [122, 348] on span "Pedidos balcão (PDV)" at bounding box center [100, 354] width 126 height 18
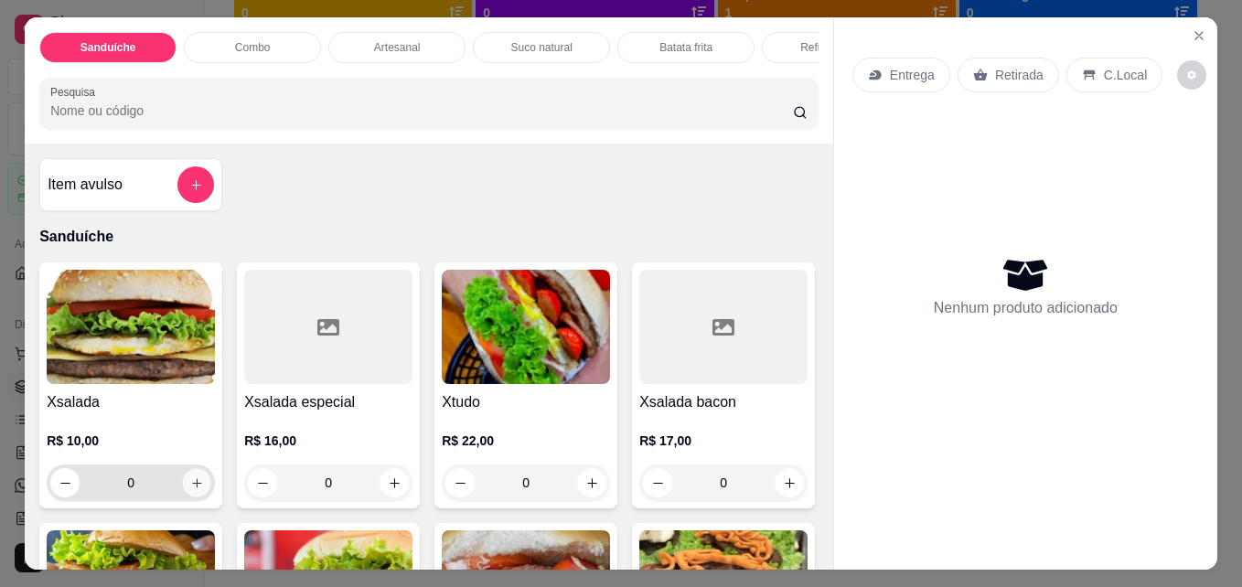
click at [190, 490] on icon "increase-product-quantity" at bounding box center [197, 484] width 14 height 14
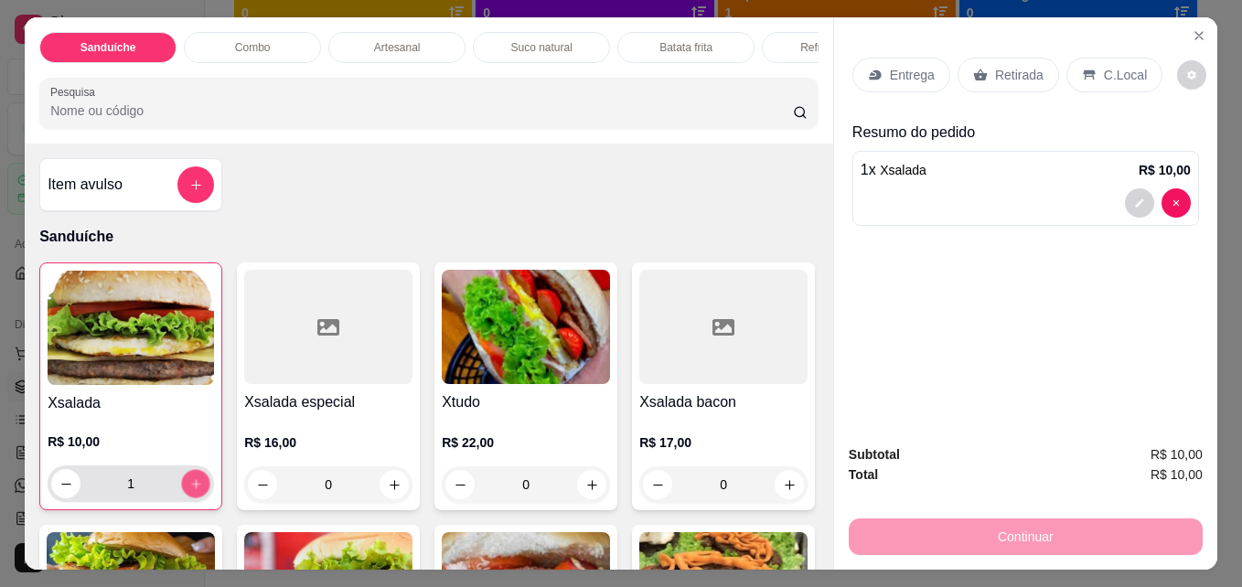
click at [191, 488] on icon "increase-product-quantity" at bounding box center [195, 483] width 9 height 9
type input "2"
click at [1122, 73] on p "C.Local" at bounding box center [1125, 75] width 43 height 18
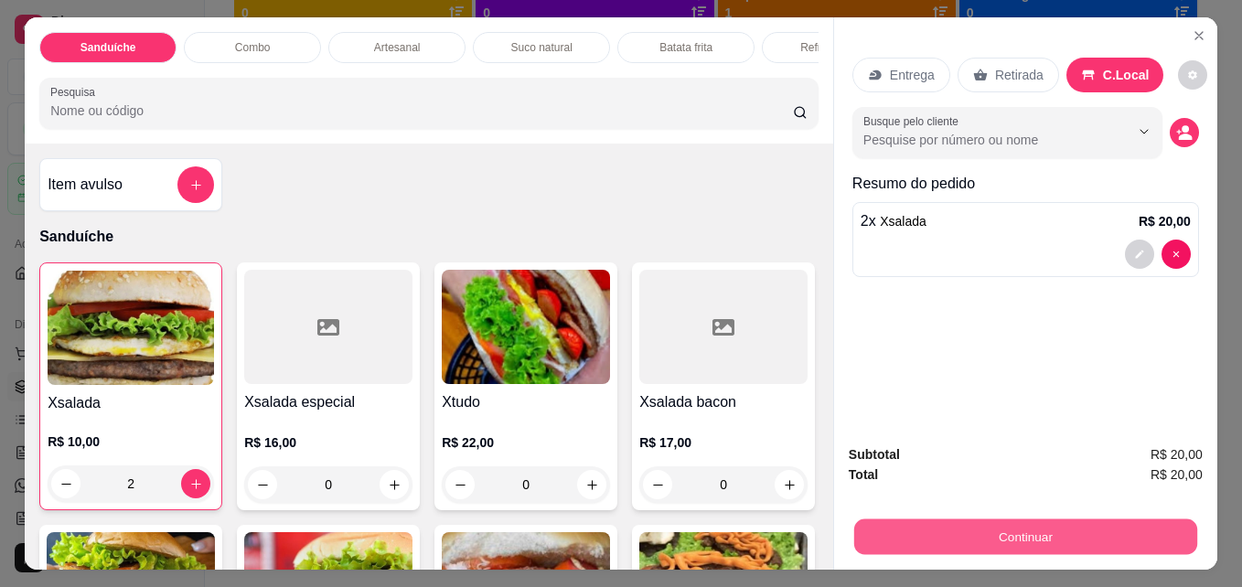
click at [1090, 530] on button "Continuar" at bounding box center [1025, 537] width 343 height 36
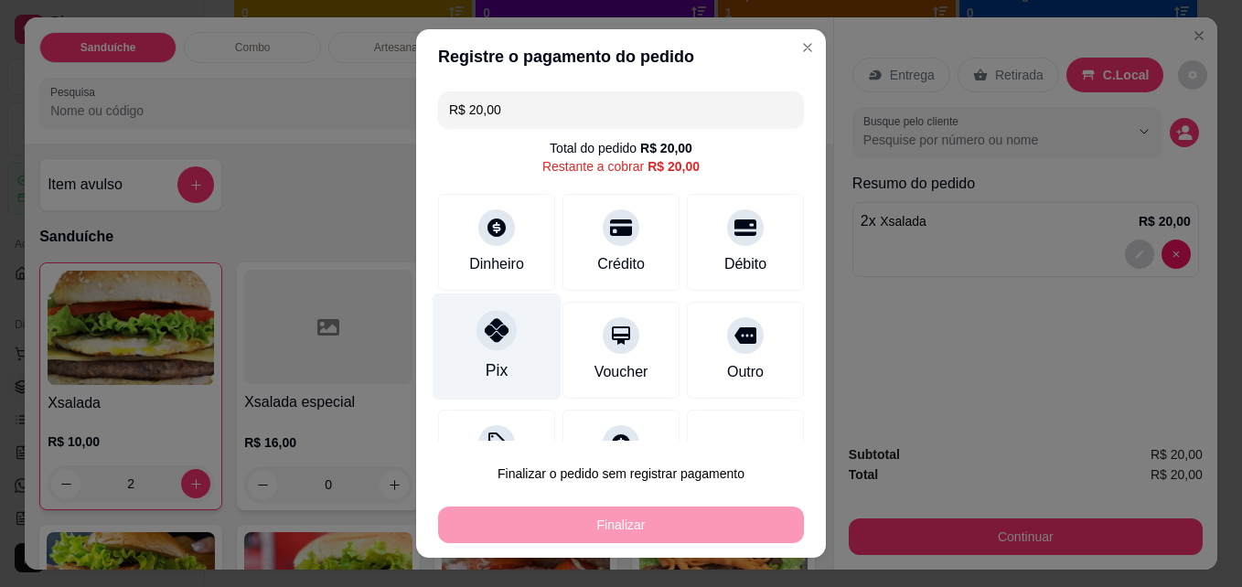
click at [494, 341] on icon at bounding box center [497, 330] width 24 height 24
type input "R$ 0,00"
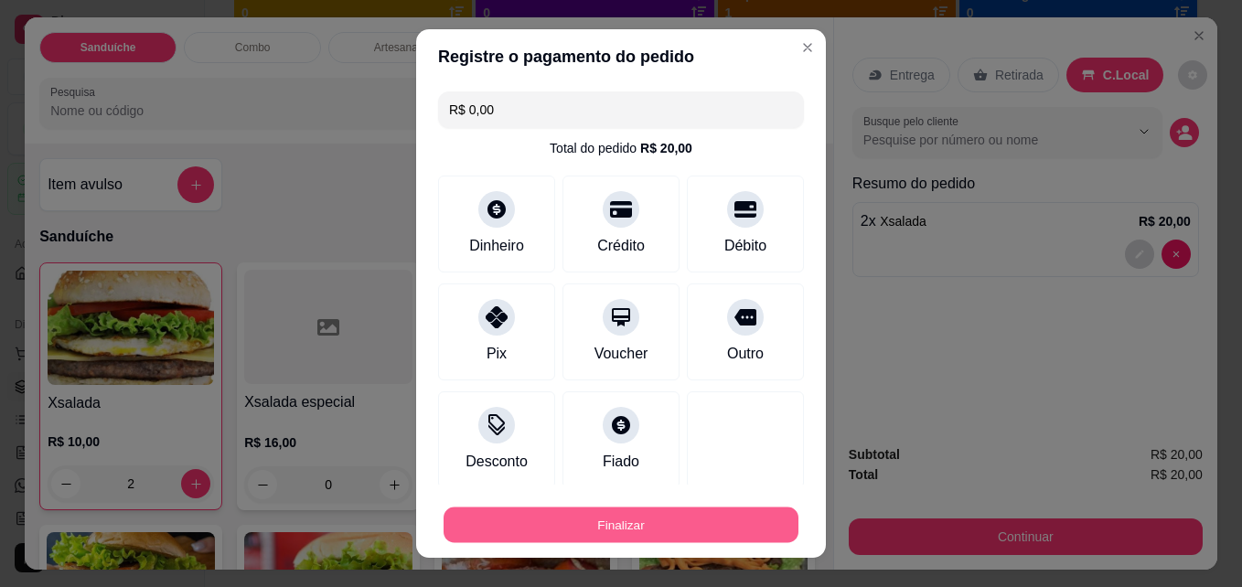
click at [591, 524] on button "Finalizar" at bounding box center [621, 526] width 355 height 36
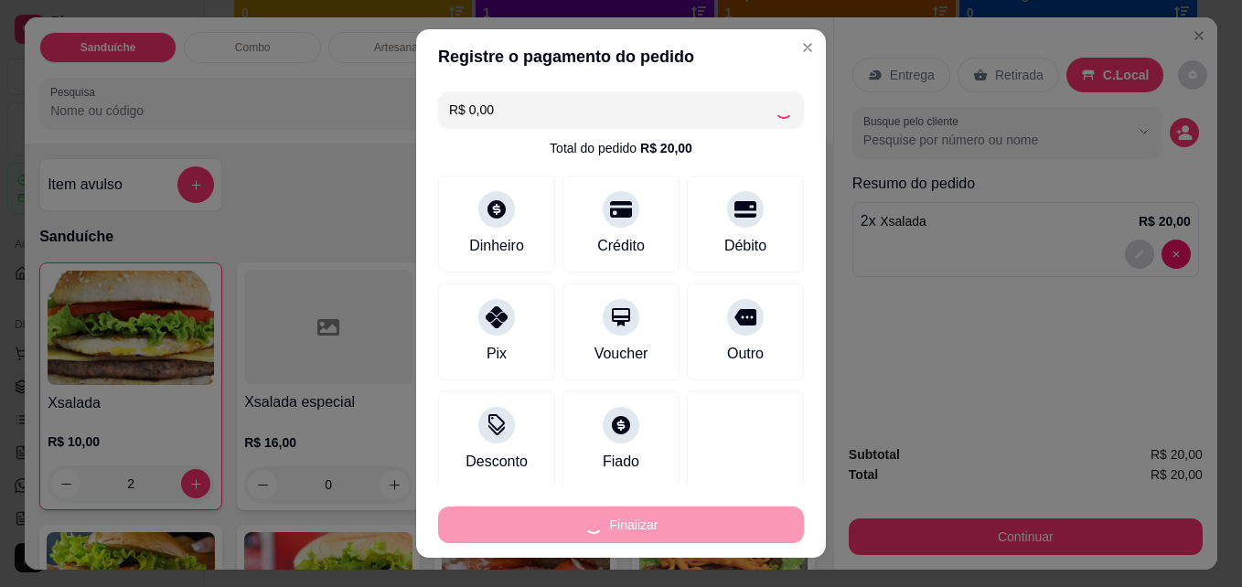
type input "0"
type input "-R$ 20,00"
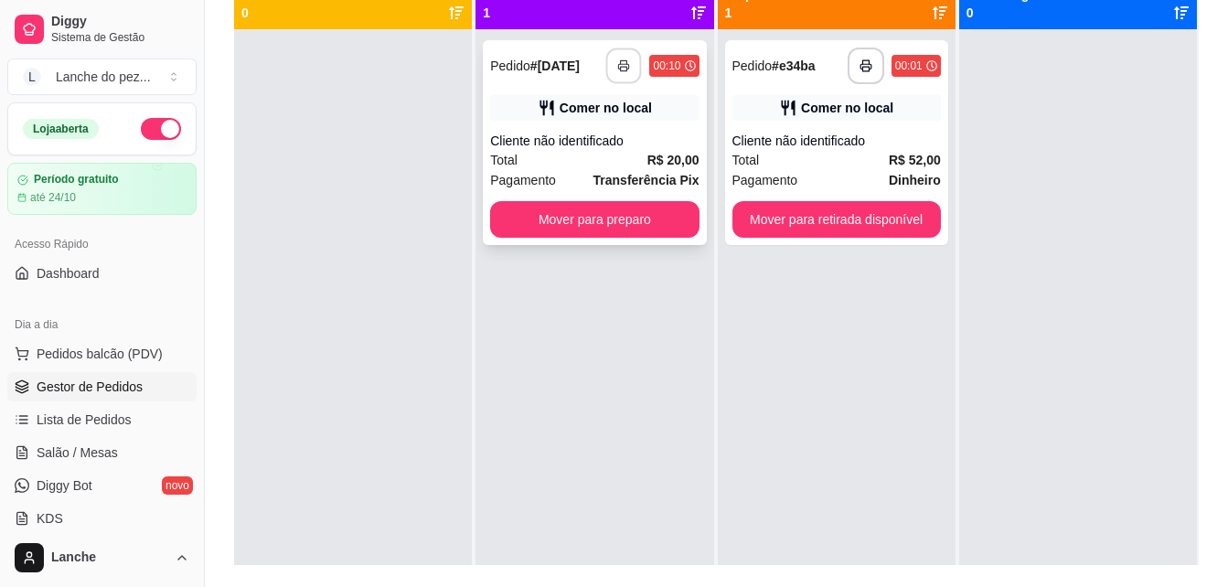
click at [621, 73] on button "button" at bounding box center [624, 66] width 36 height 36
click at [627, 63] on button "button" at bounding box center [624, 66] width 36 height 36
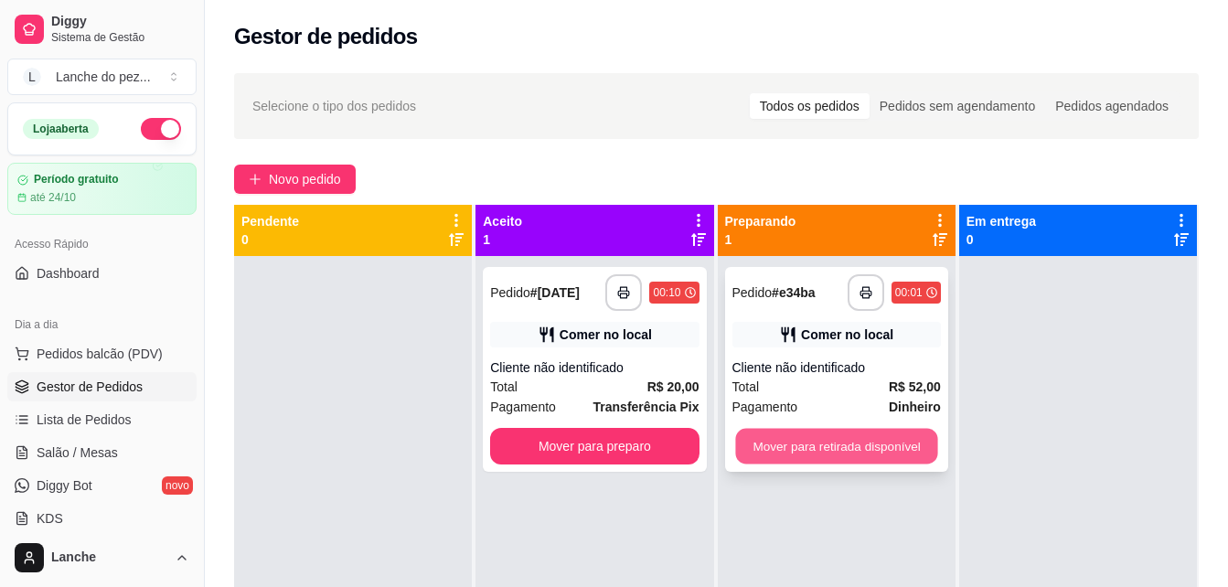
click at [798, 451] on button "Mover para retirada disponível" at bounding box center [836, 447] width 202 height 36
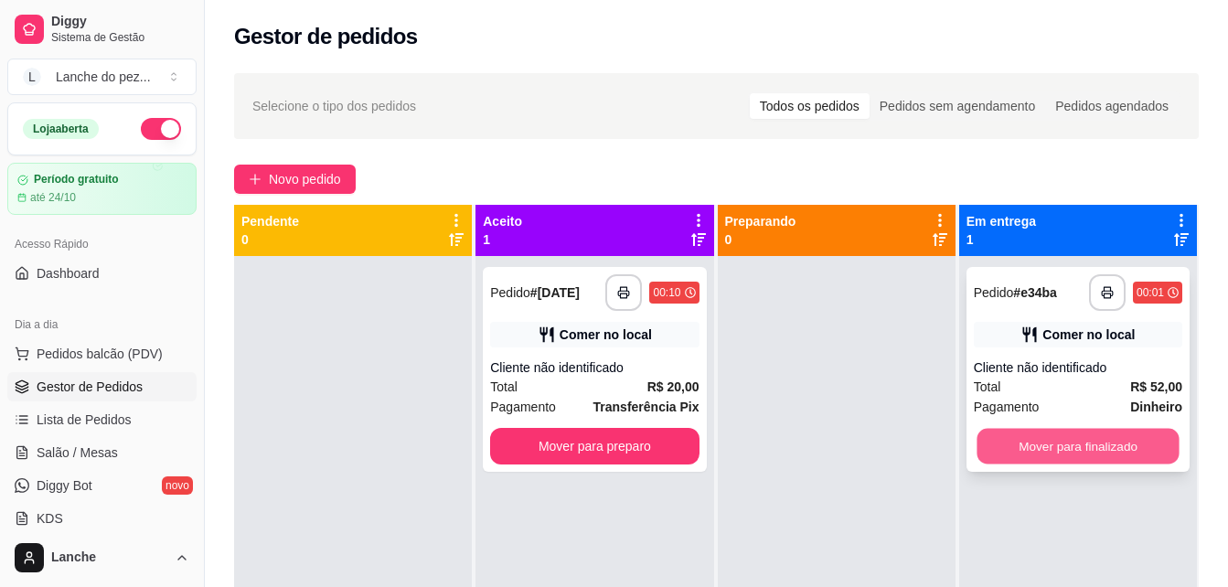
click at [1098, 448] on button "Mover para finalizado" at bounding box center [1078, 447] width 202 height 36
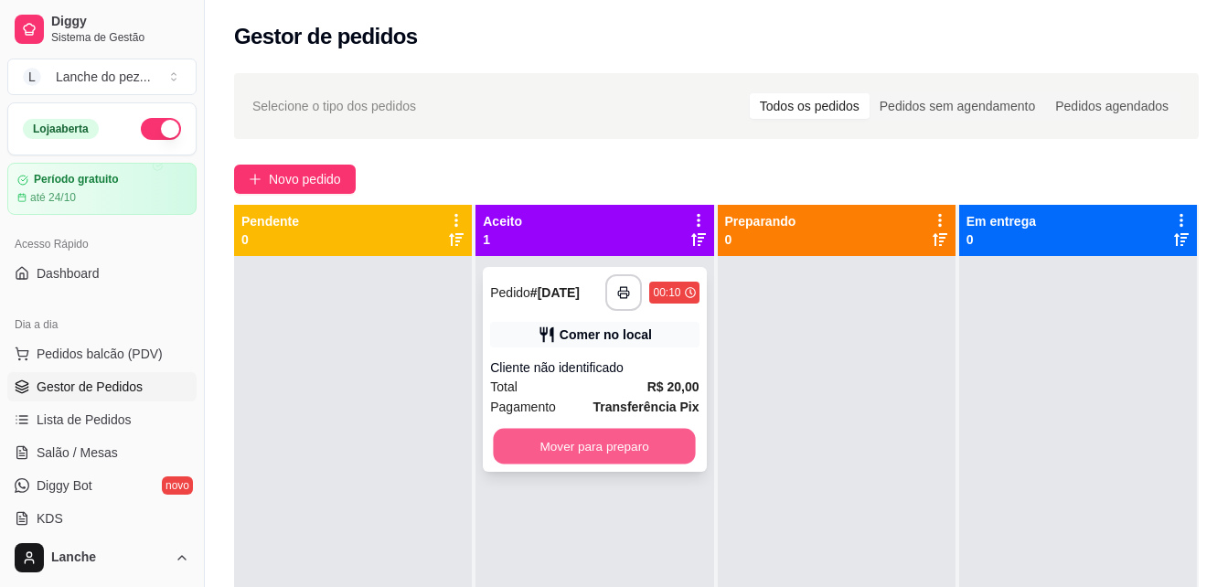
click at [669, 435] on button "Mover para preparo" at bounding box center [595, 447] width 202 height 36
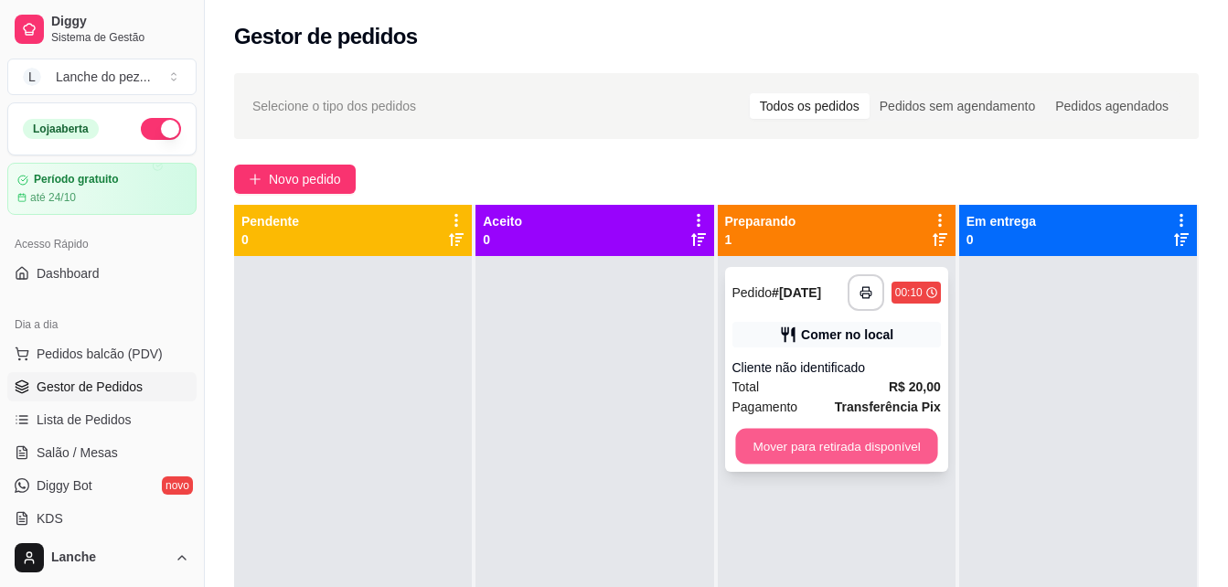
click at [807, 451] on button "Mover para retirada disponível" at bounding box center [836, 447] width 202 height 36
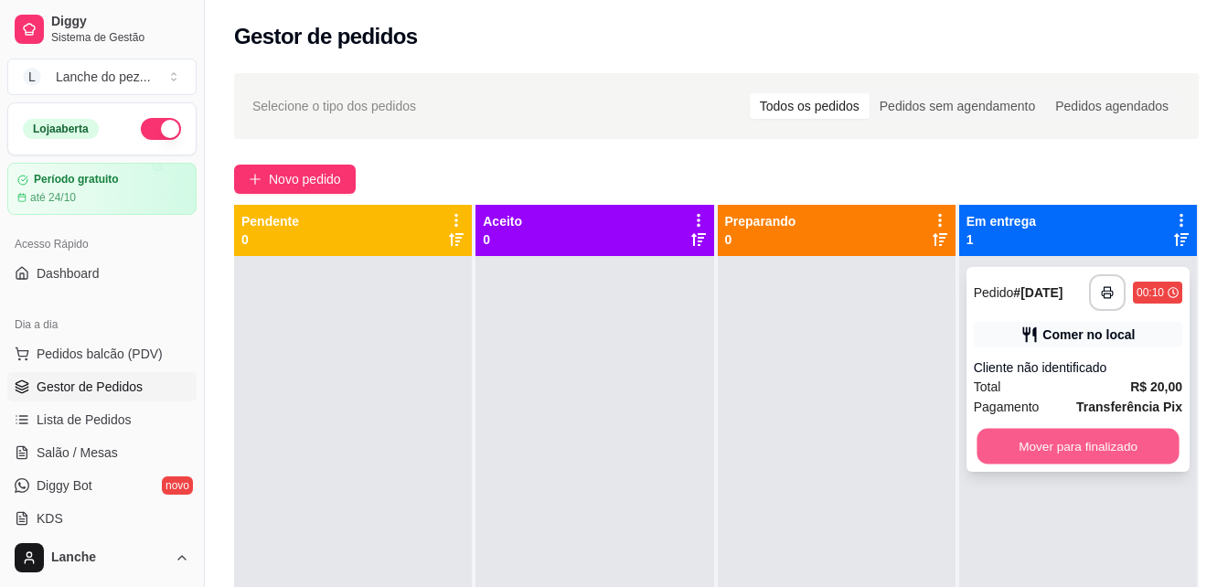
click at [1082, 429] on button "Mover para finalizado" at bounding box center [1078, 447] width 202 height 36
